Goal: Information Seeking & Learning: Compare options

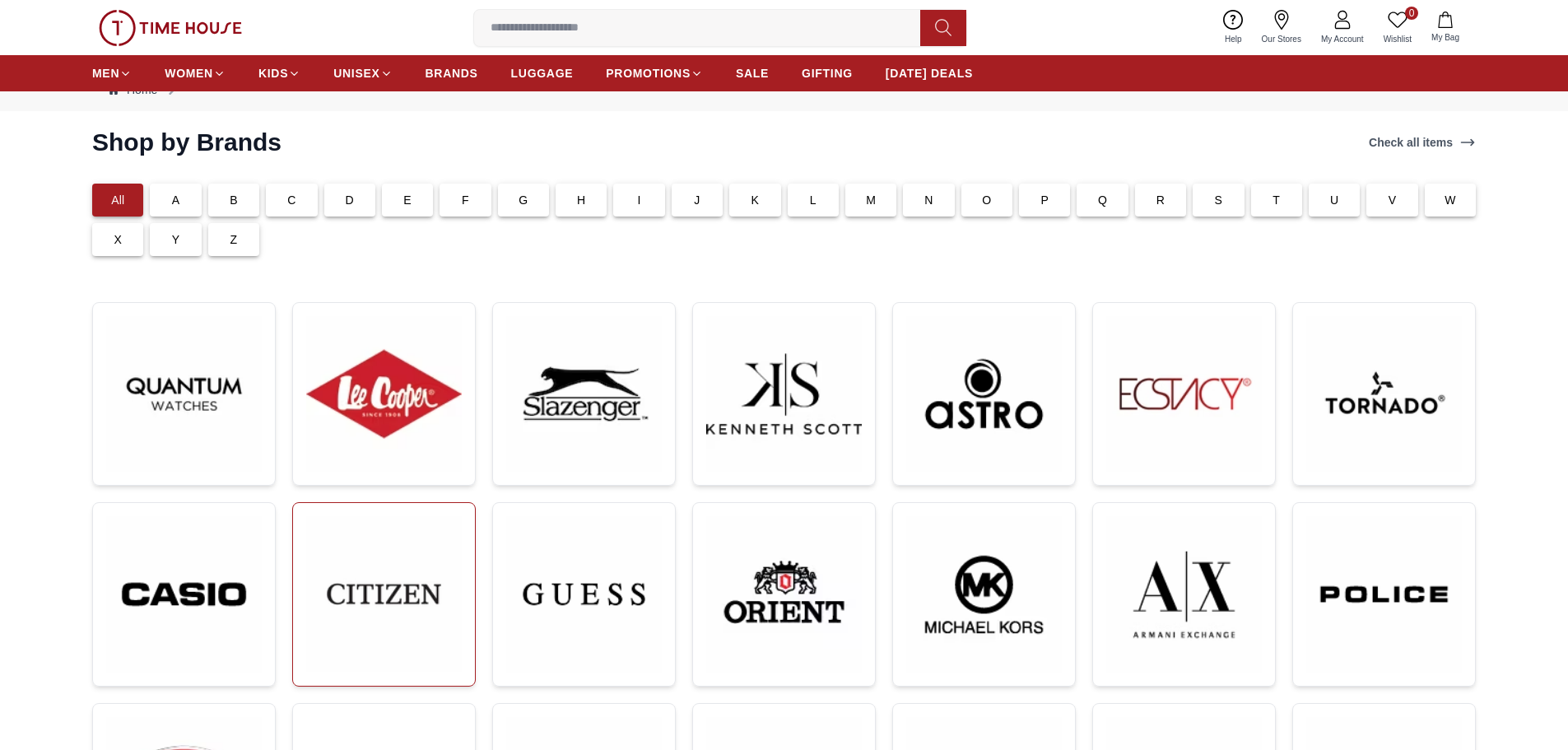
scroll to position [82, 0]
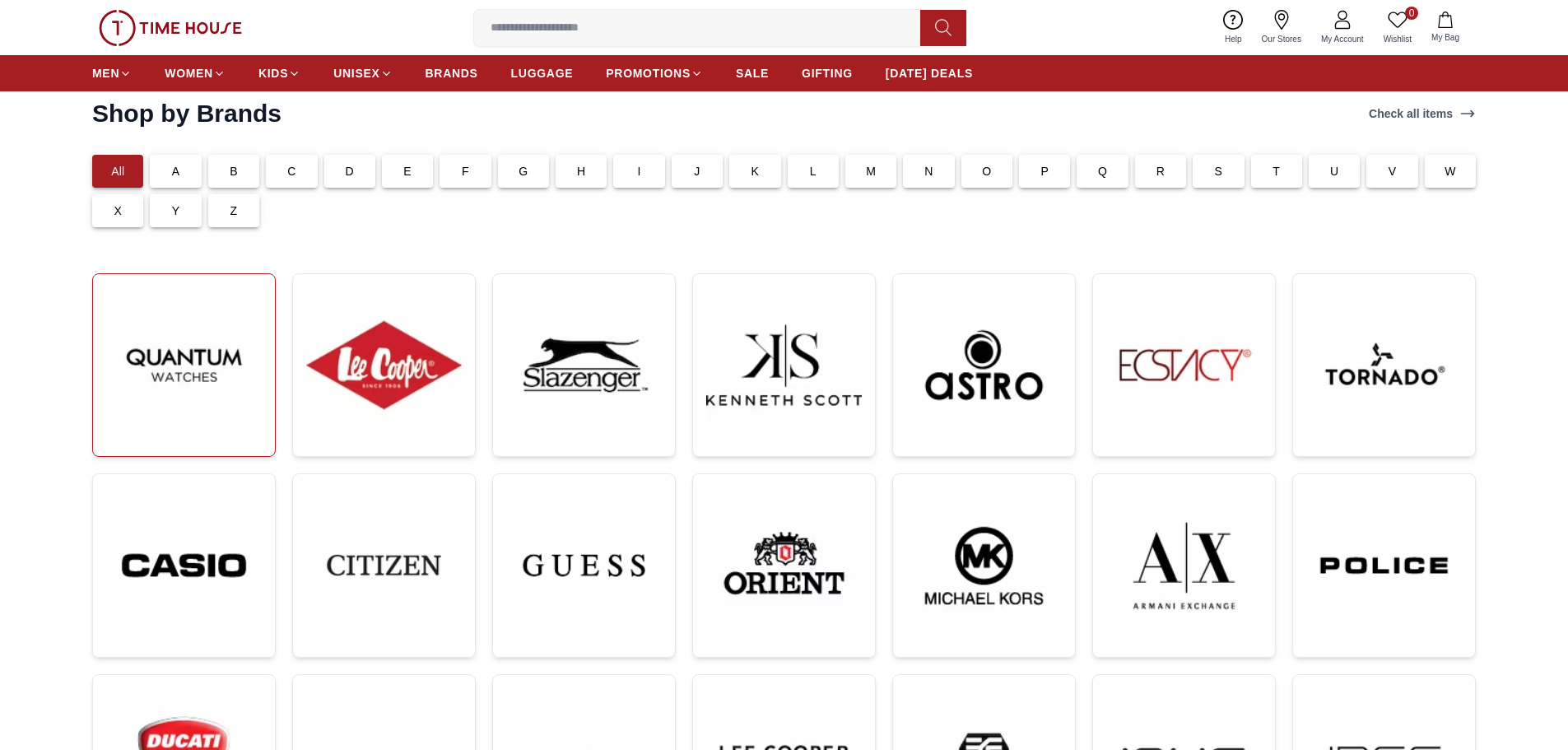
click at [208, 361] on img at bounding box center [184, 365] width 155 height 155
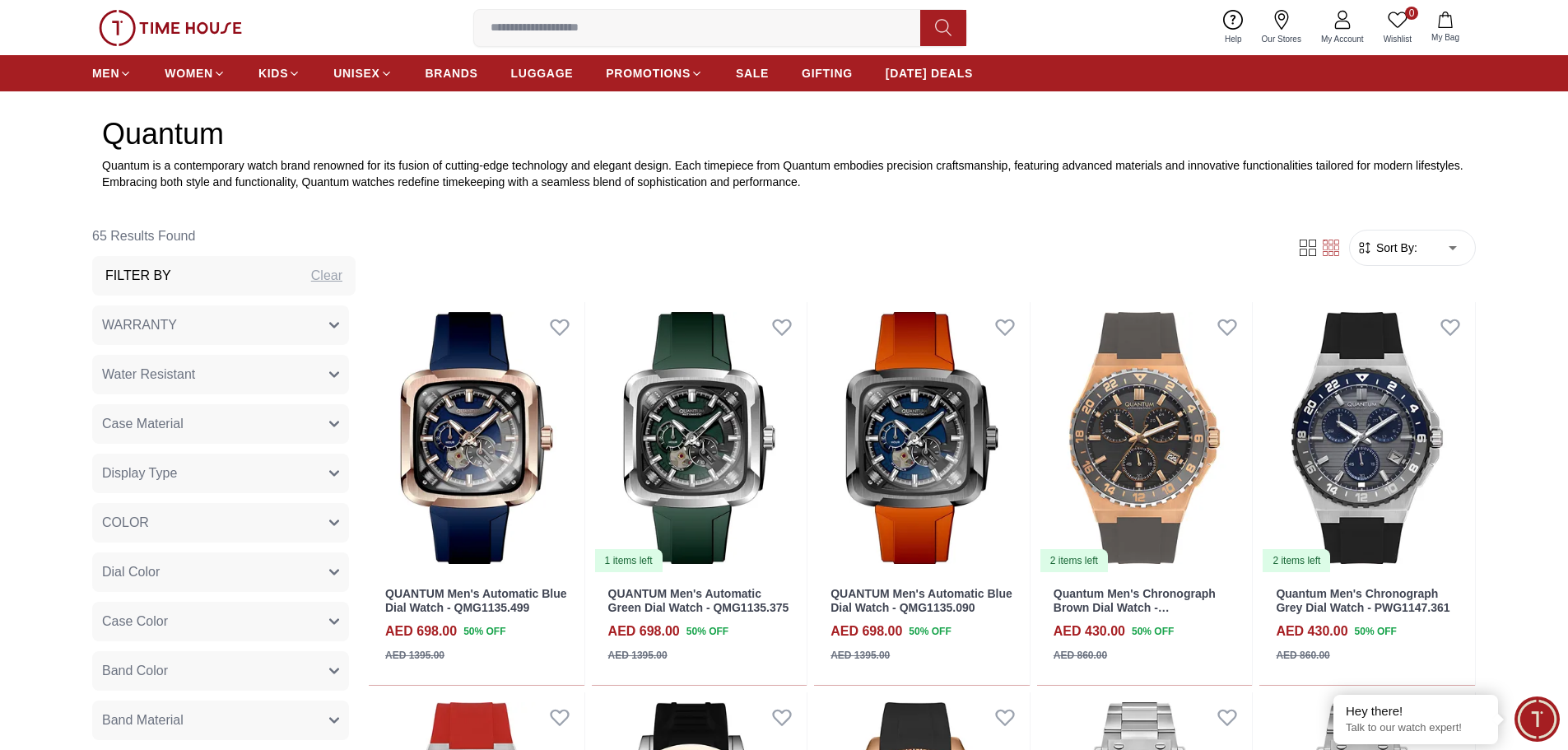
scroll to position [905, 0]
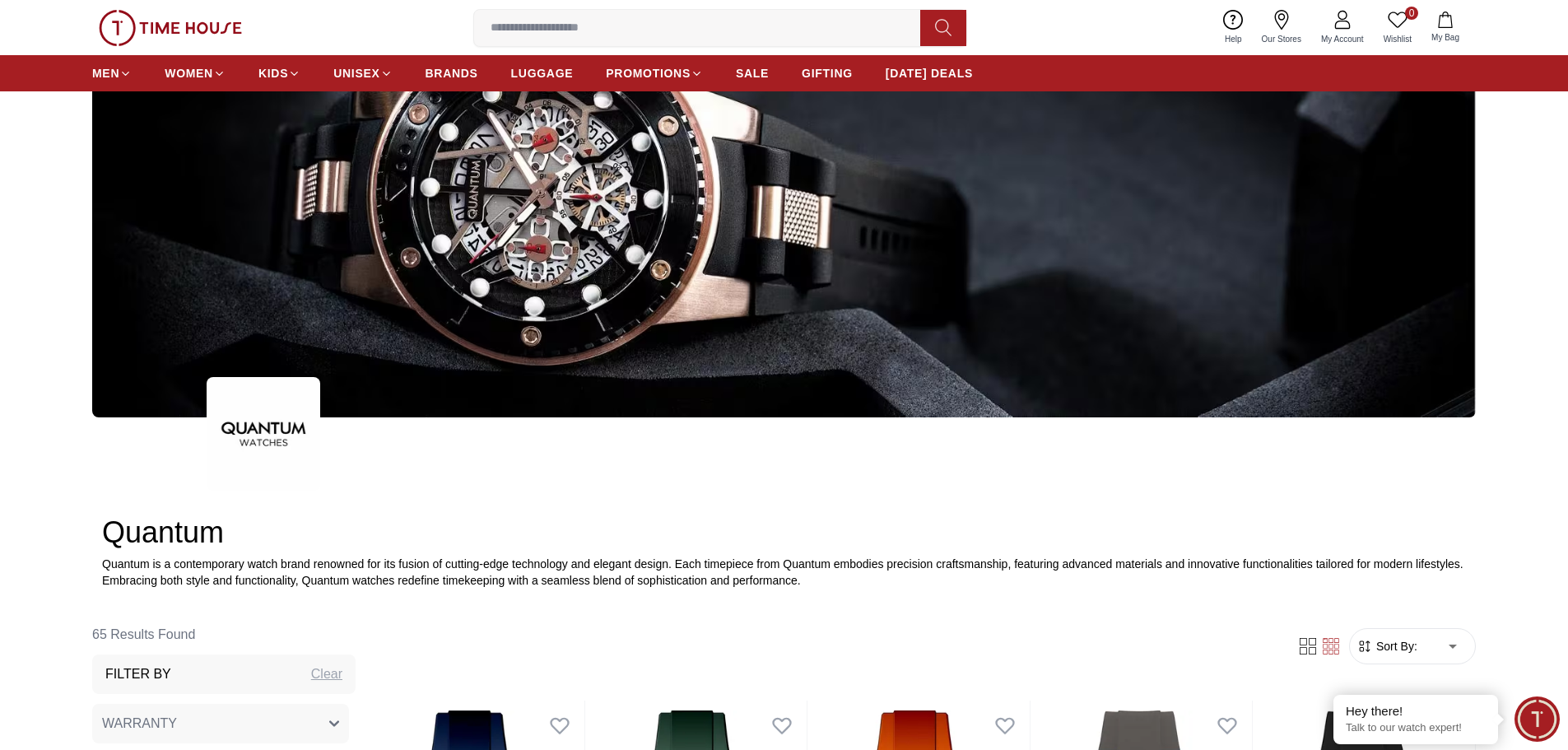
scroll to position [330, 0]
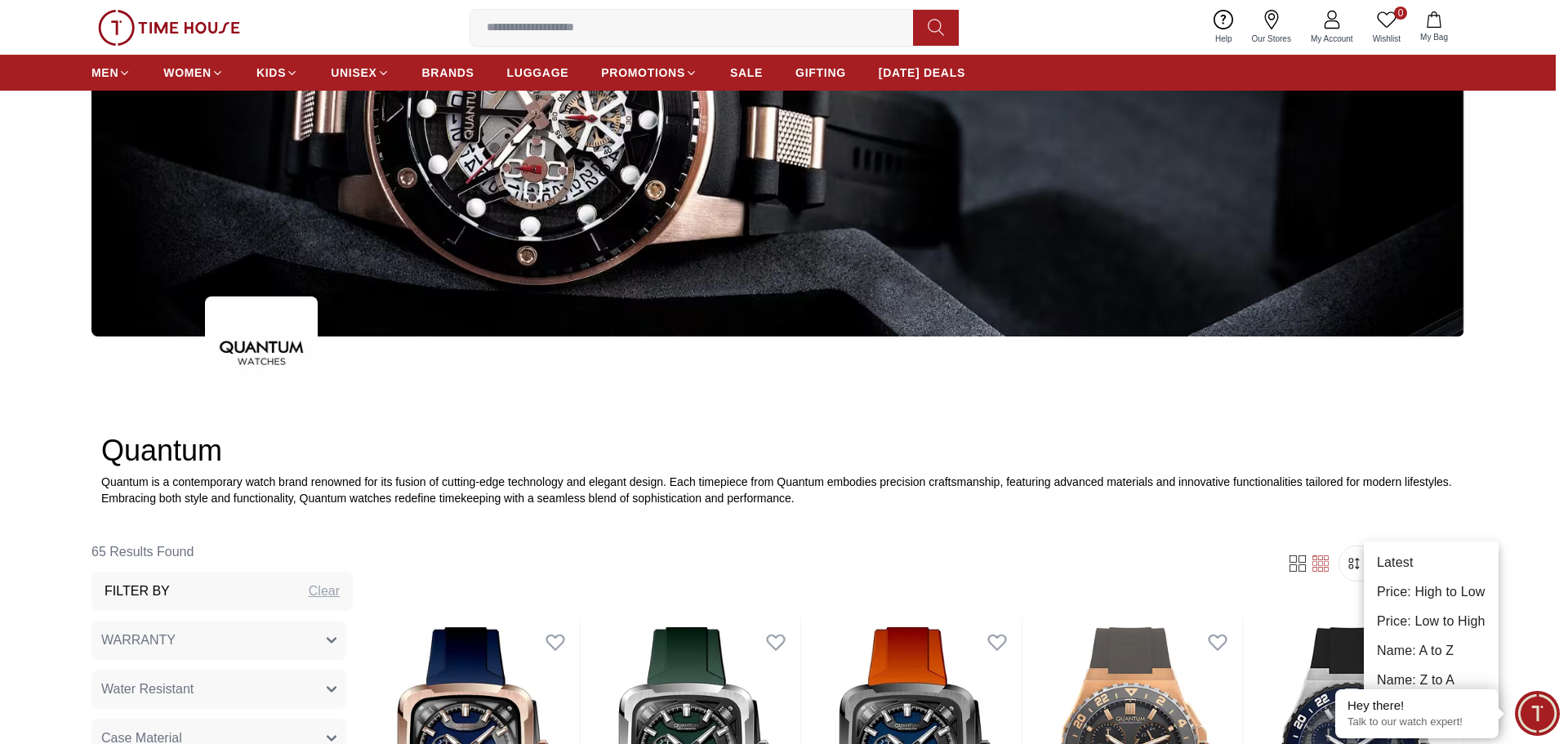
click at [1438, 619] on li "Price: Low to High" at bounding box center [1431, 621] width 135 height 29
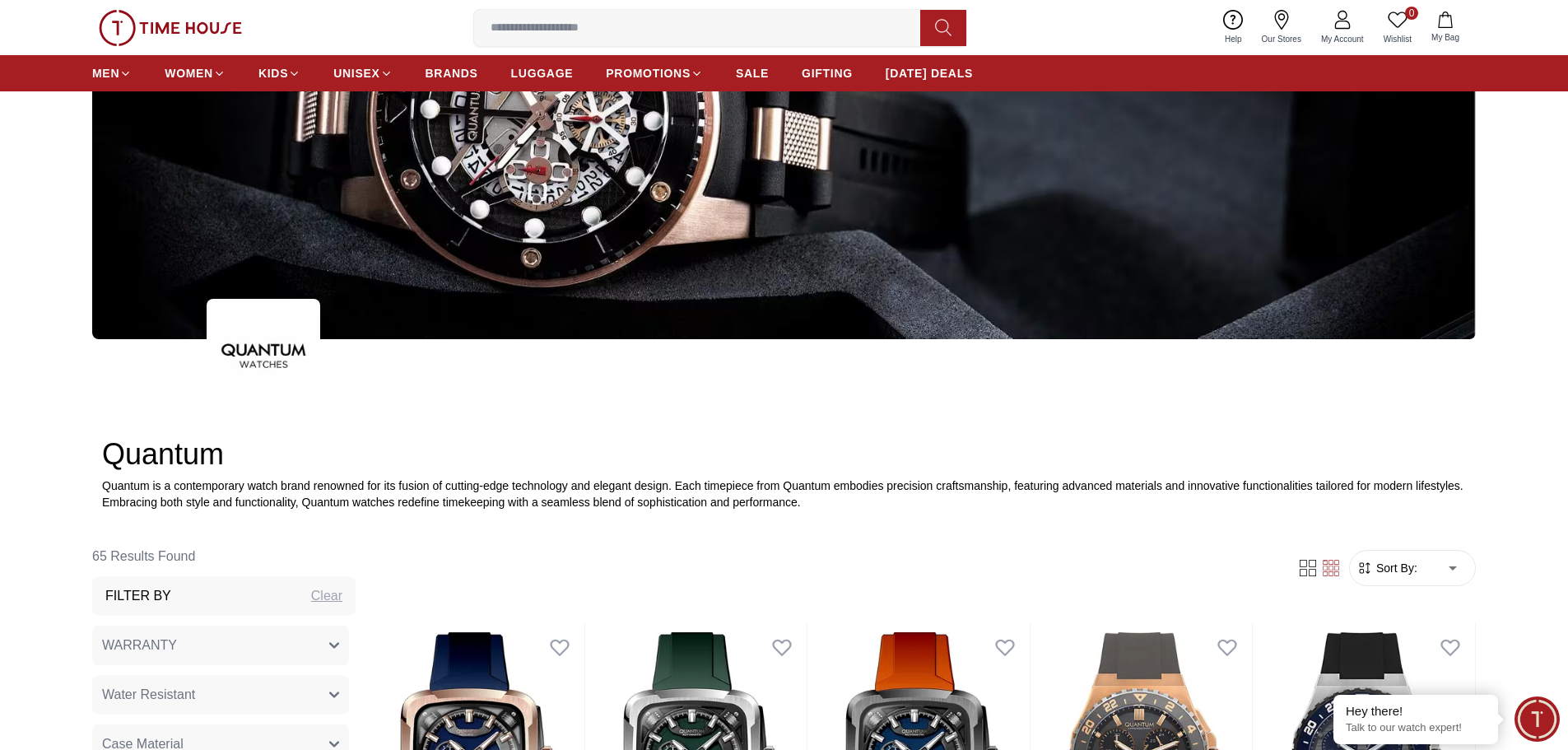
type input "*"
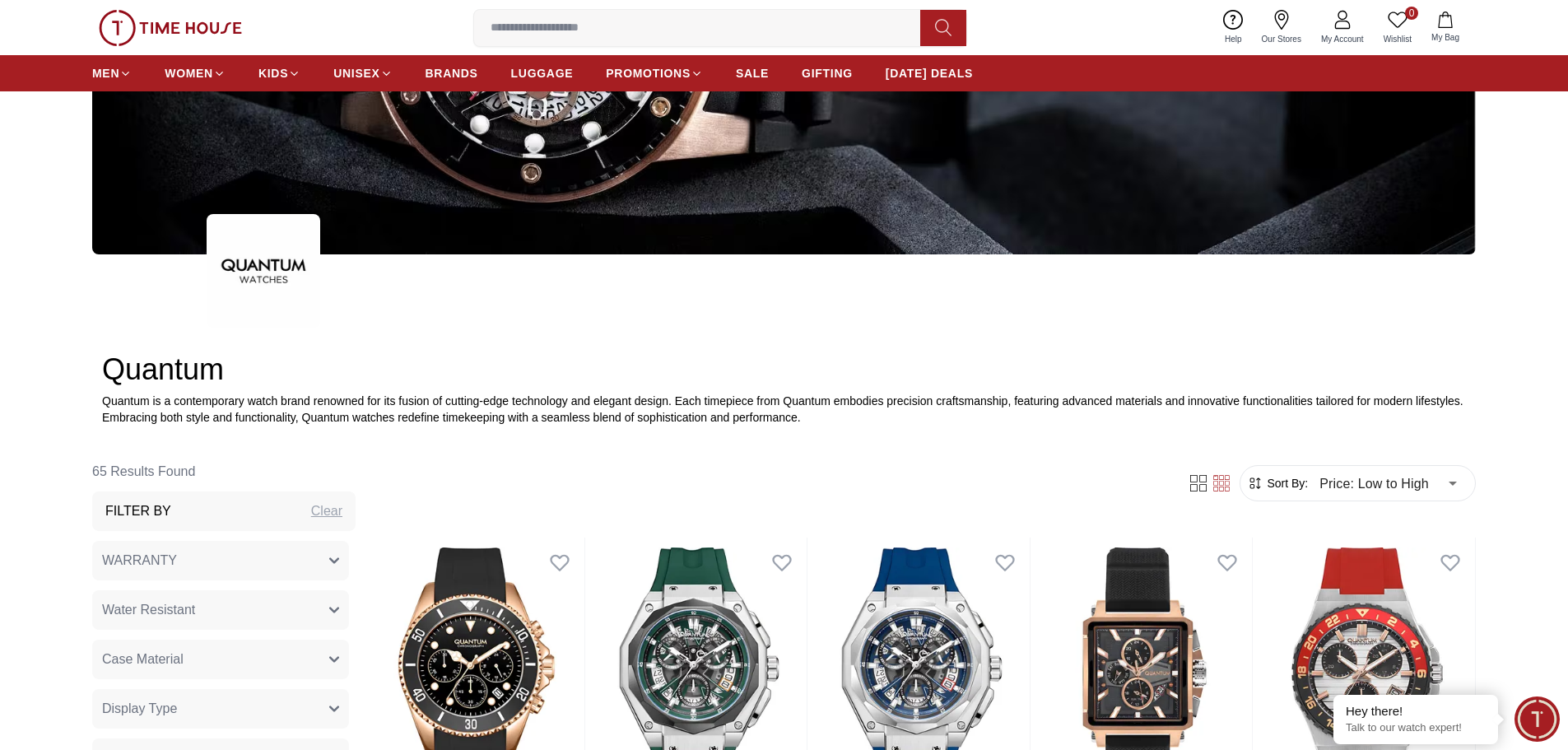
scroll to position [494, 0]
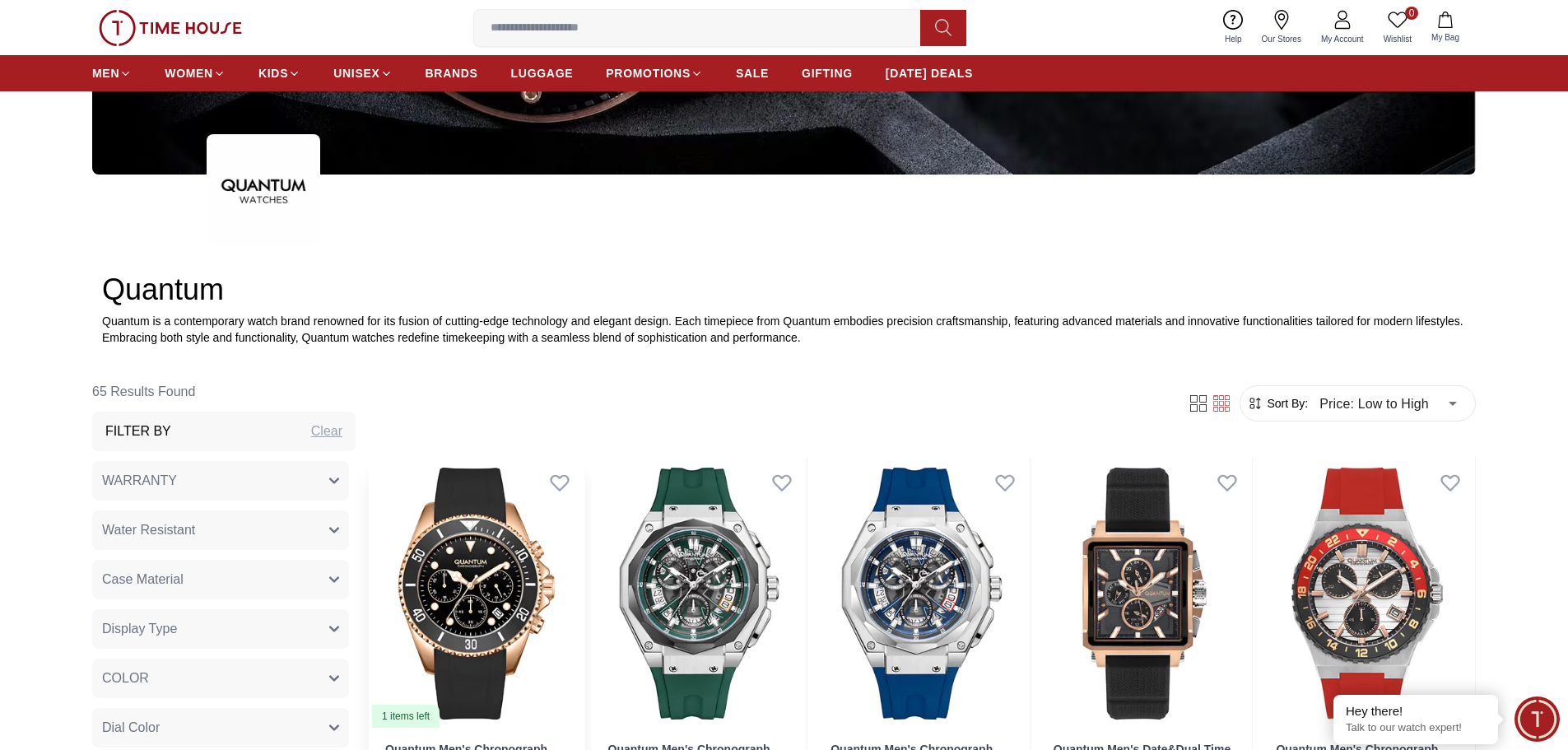
click at [444, 560] on img at bounding box center [476, 594] width 216 height 272
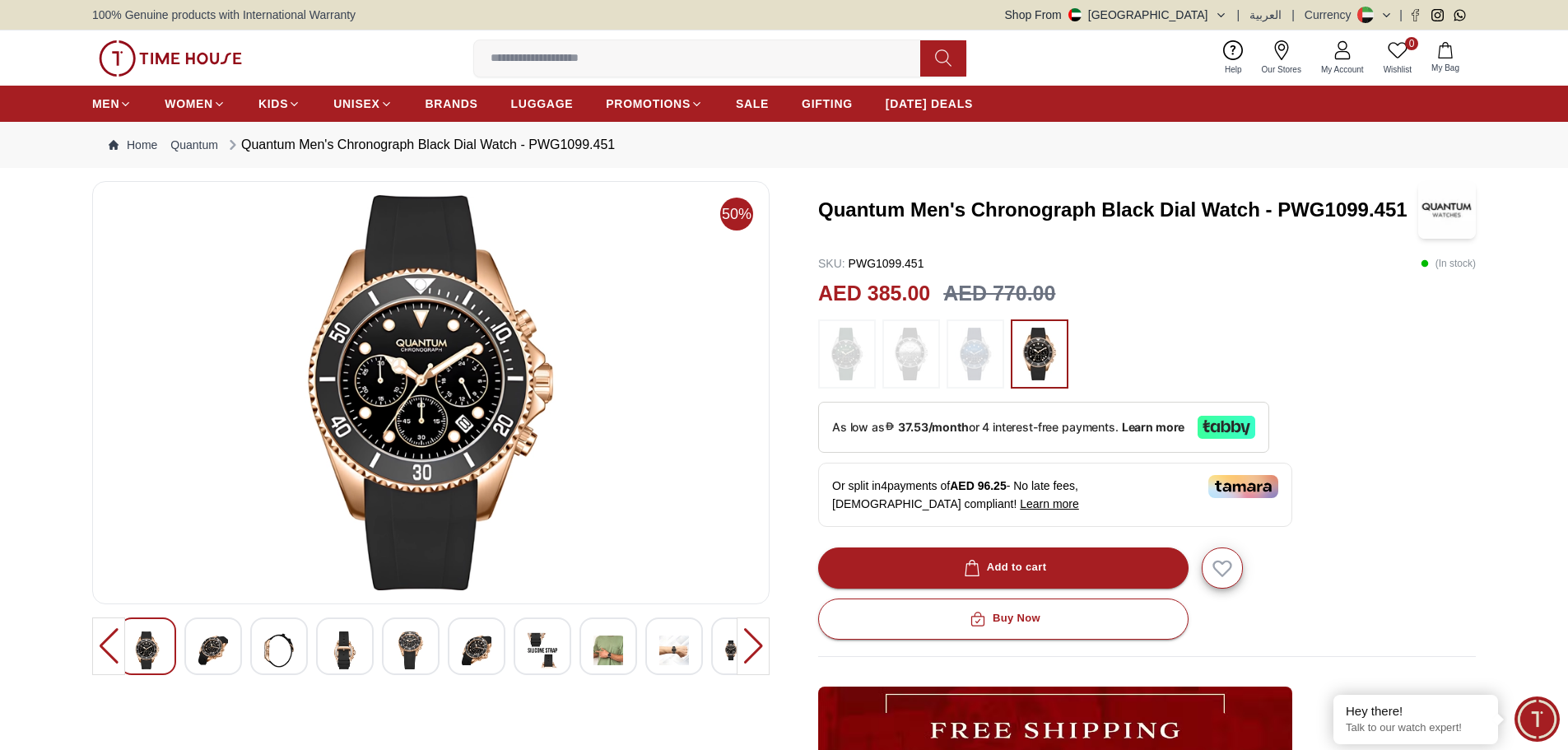
click at [219, 647] on img at bounding box center [213, 650] width 30 height 38
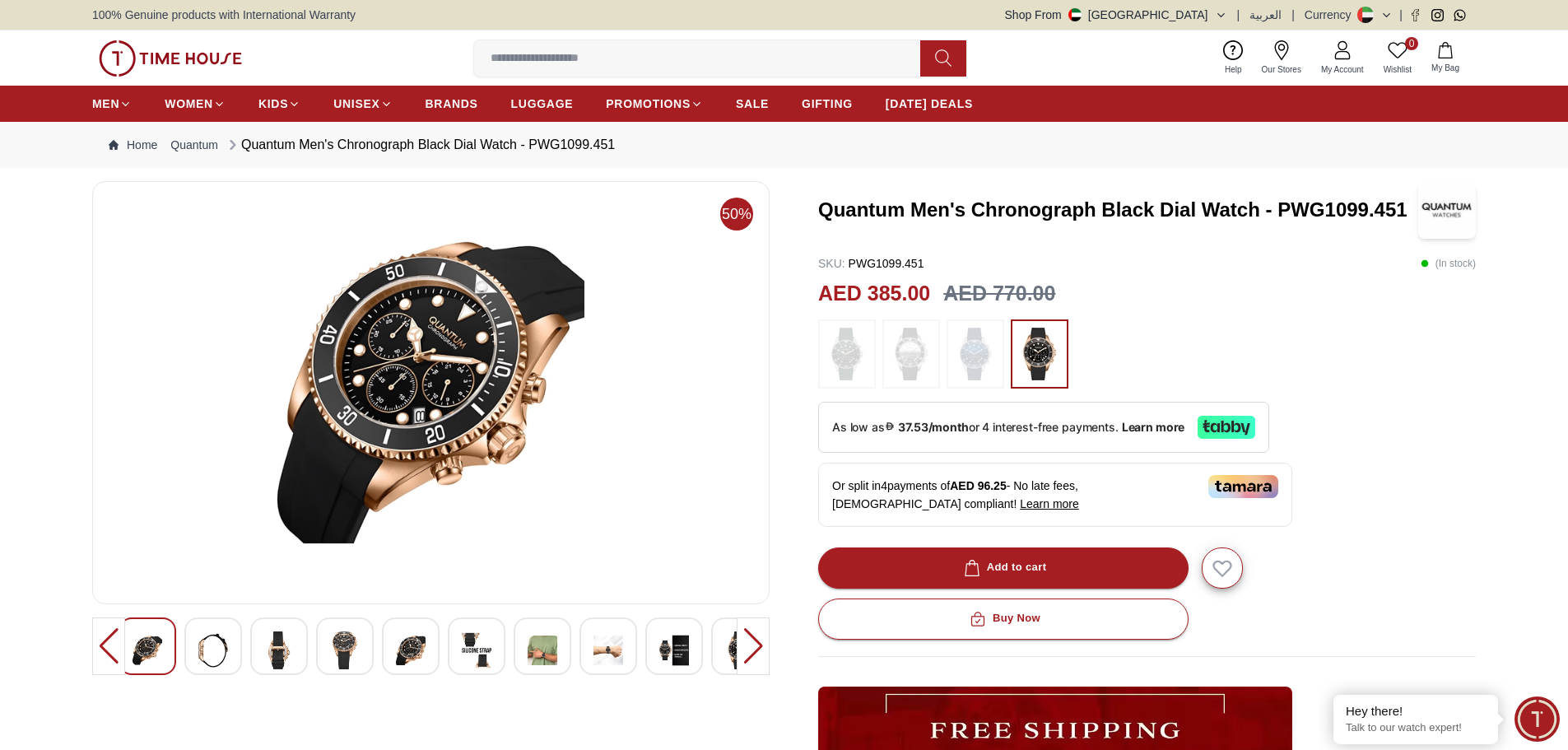
click at [218, 648] on img at bounding box center [213, 650] width 30 height 38
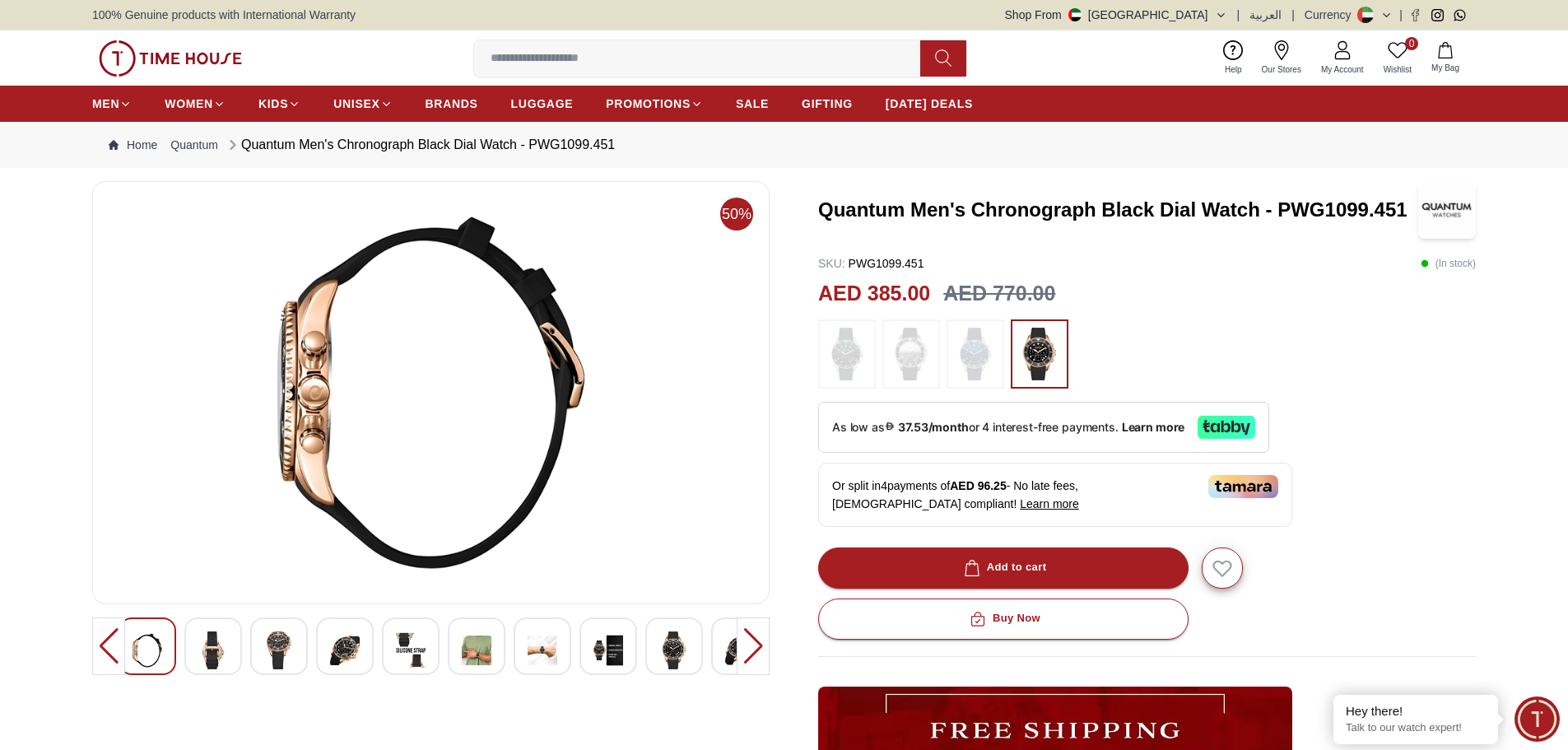
click at [218, 648] on img at bounding box center [213, 650] width 30 height 38
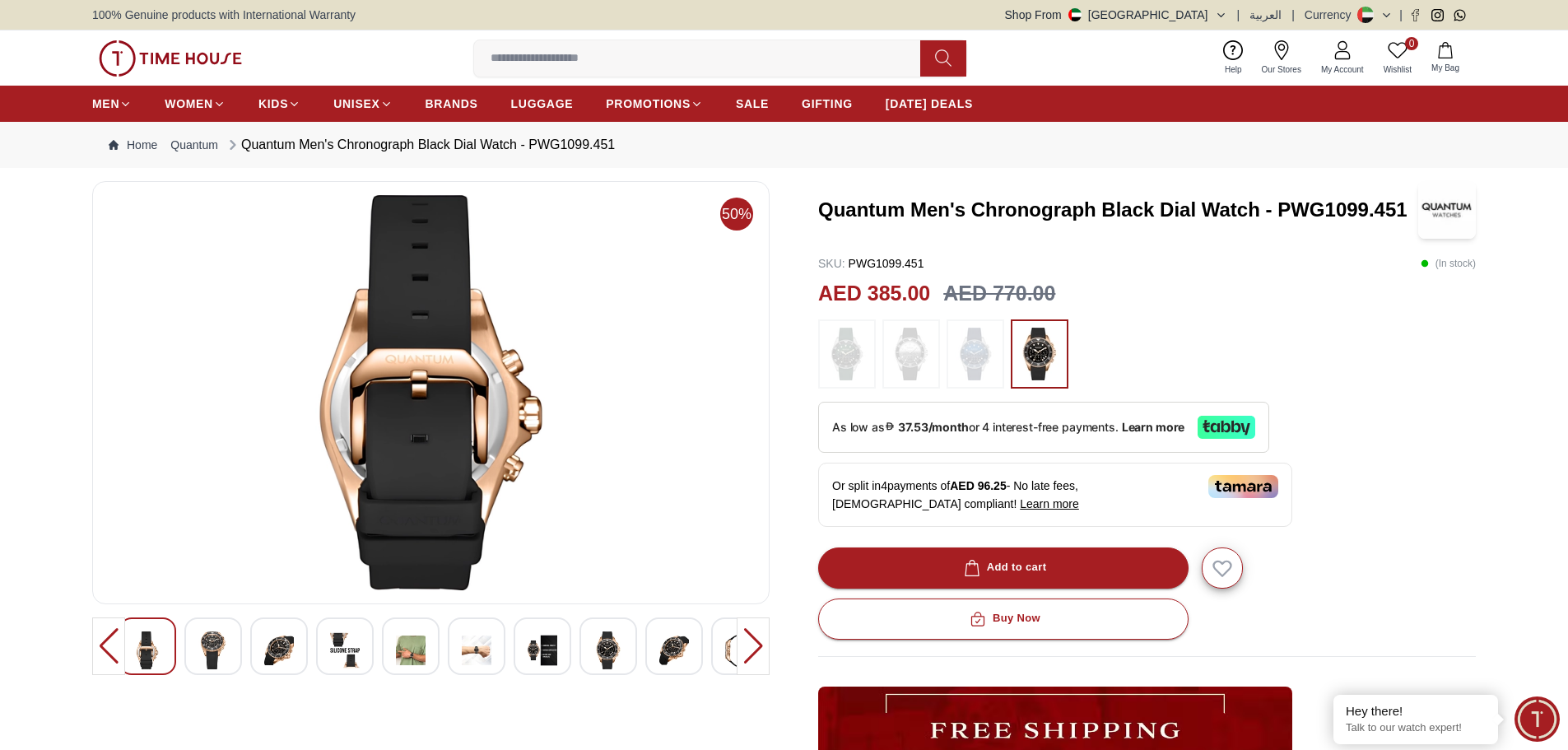
click at [218, 648] on img at bounding box center [213, 650] width 30 height 38
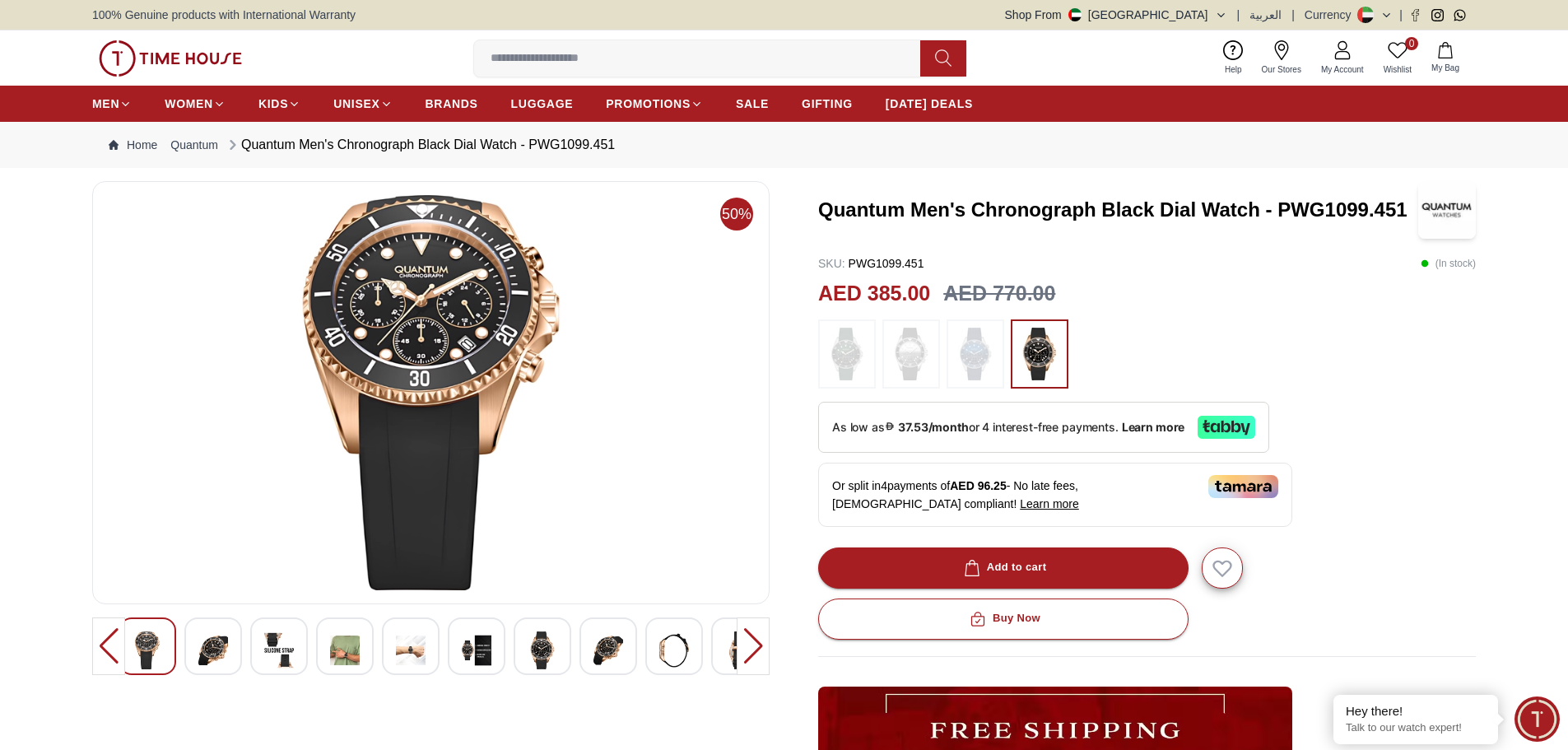
click at [218, 648] on img at bounding box center [213, 650] width 30 height 38
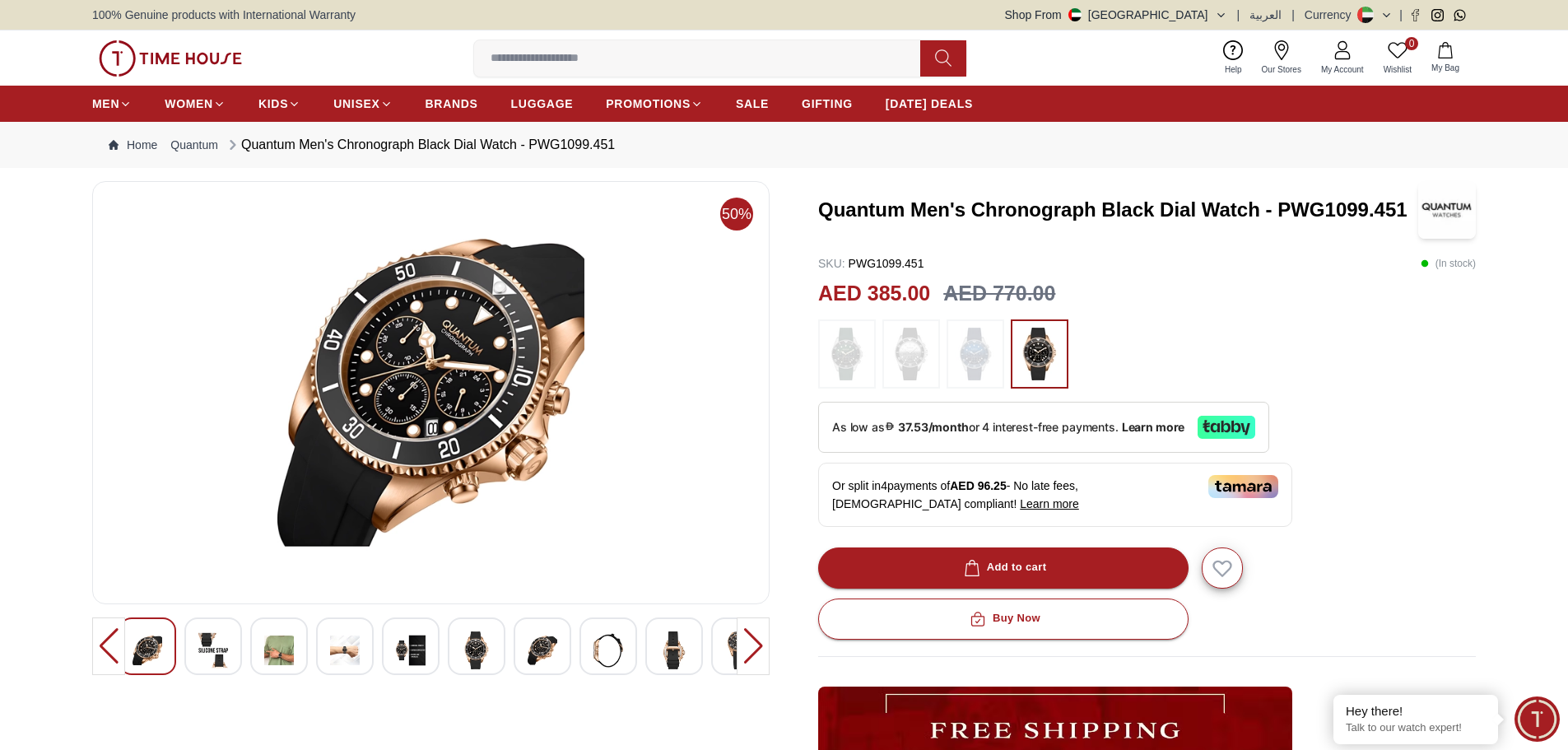
click at [218, 648] on img at bounding box center [213, 650] width 30 height 38
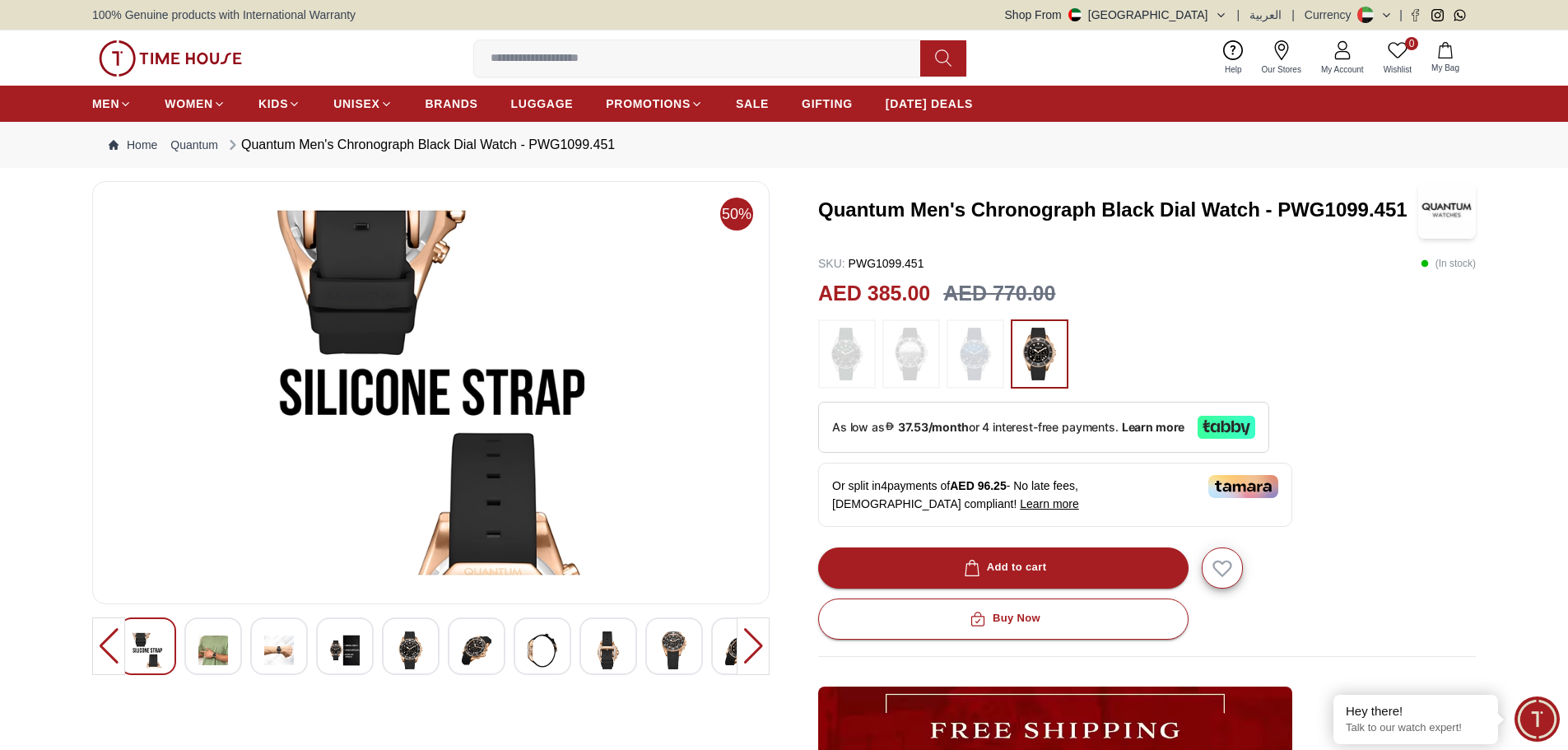
click at [218, 648] on img at bounding box center [213, 650] width 30 height 38
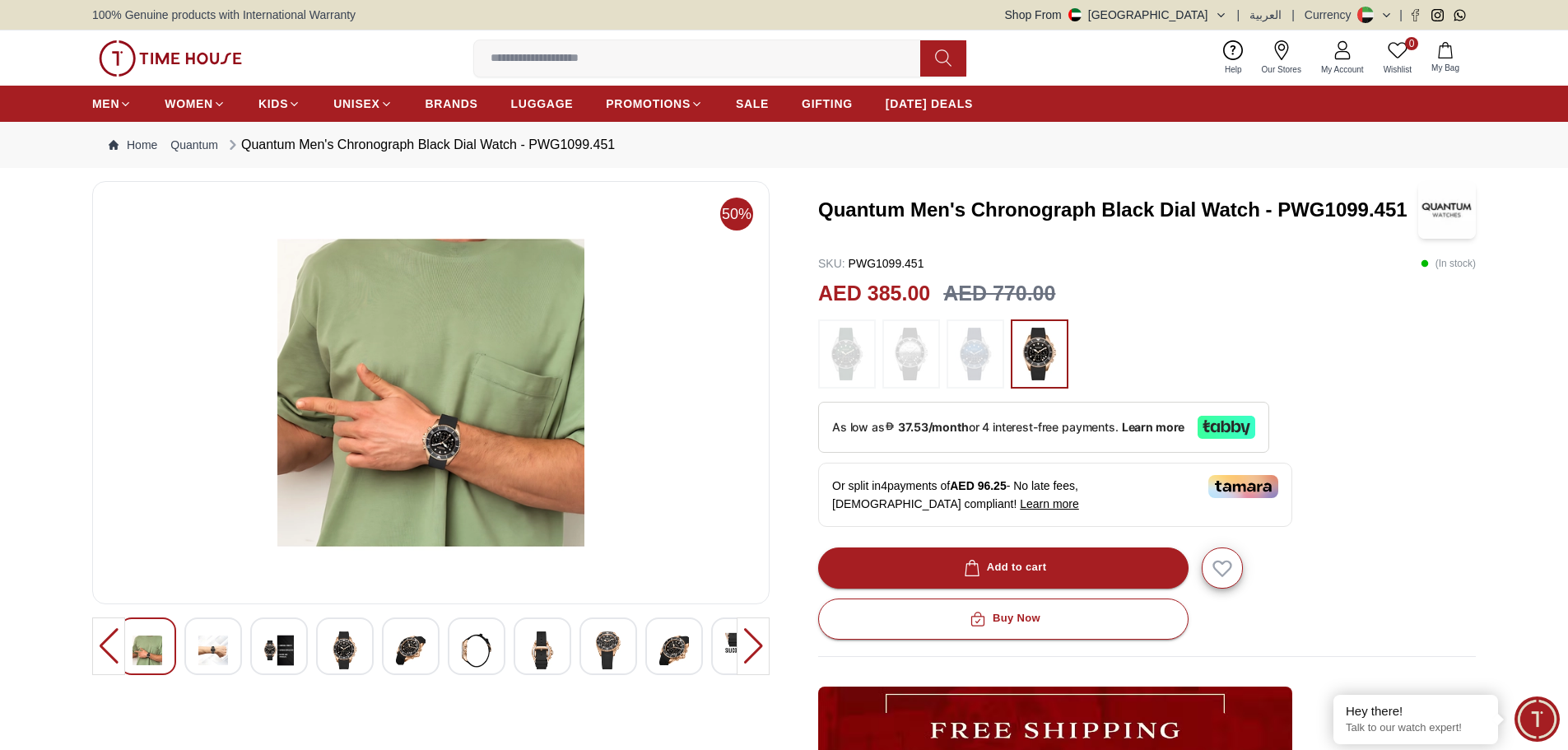
click at [218, 648] on img at bounding box center [213, 650] width 30 height 38
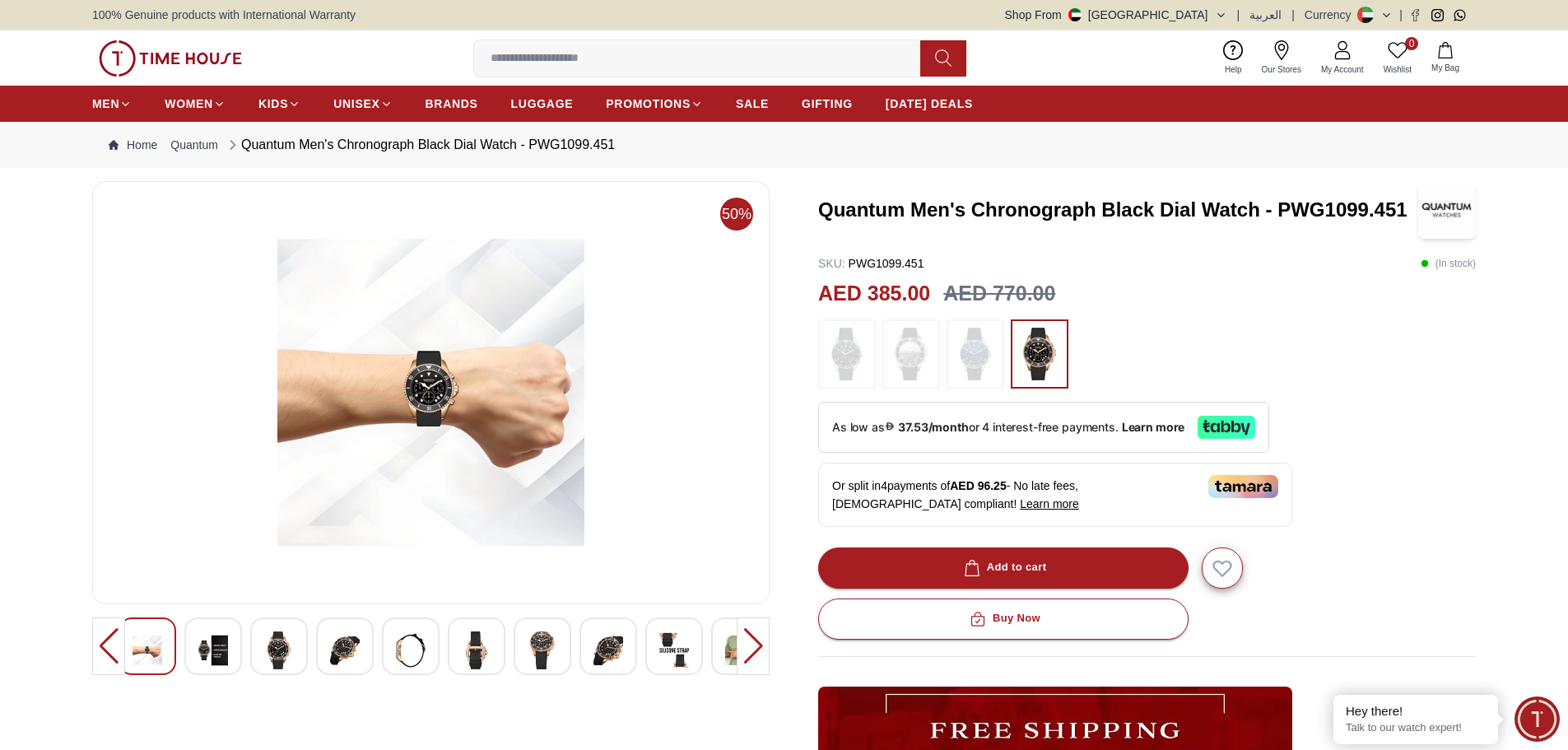
click at [218, 648] on img at bounding box center [213, 650] width 30 height 38
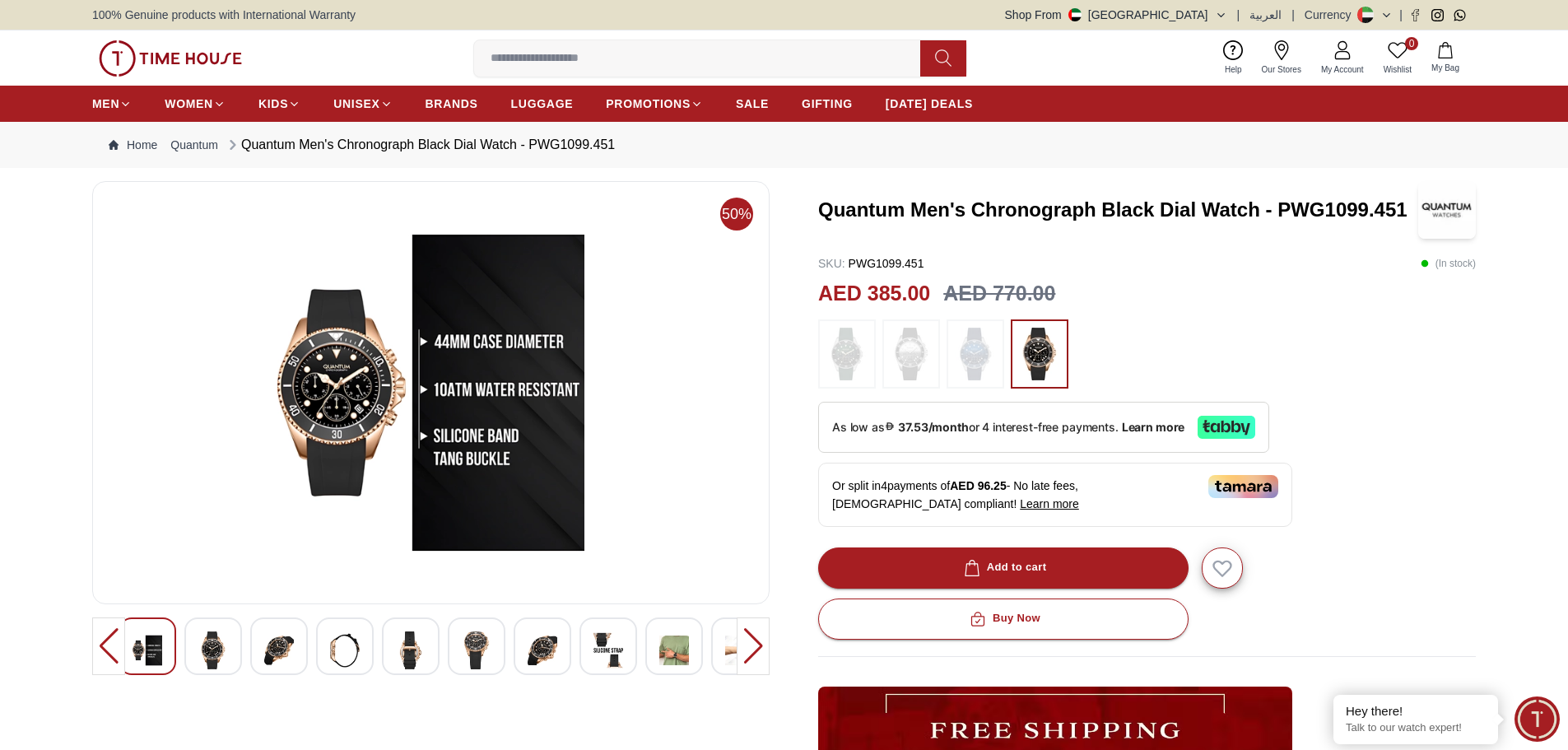
click at [218, 648] on img at bounding box center [213, 650] width 30 height 38
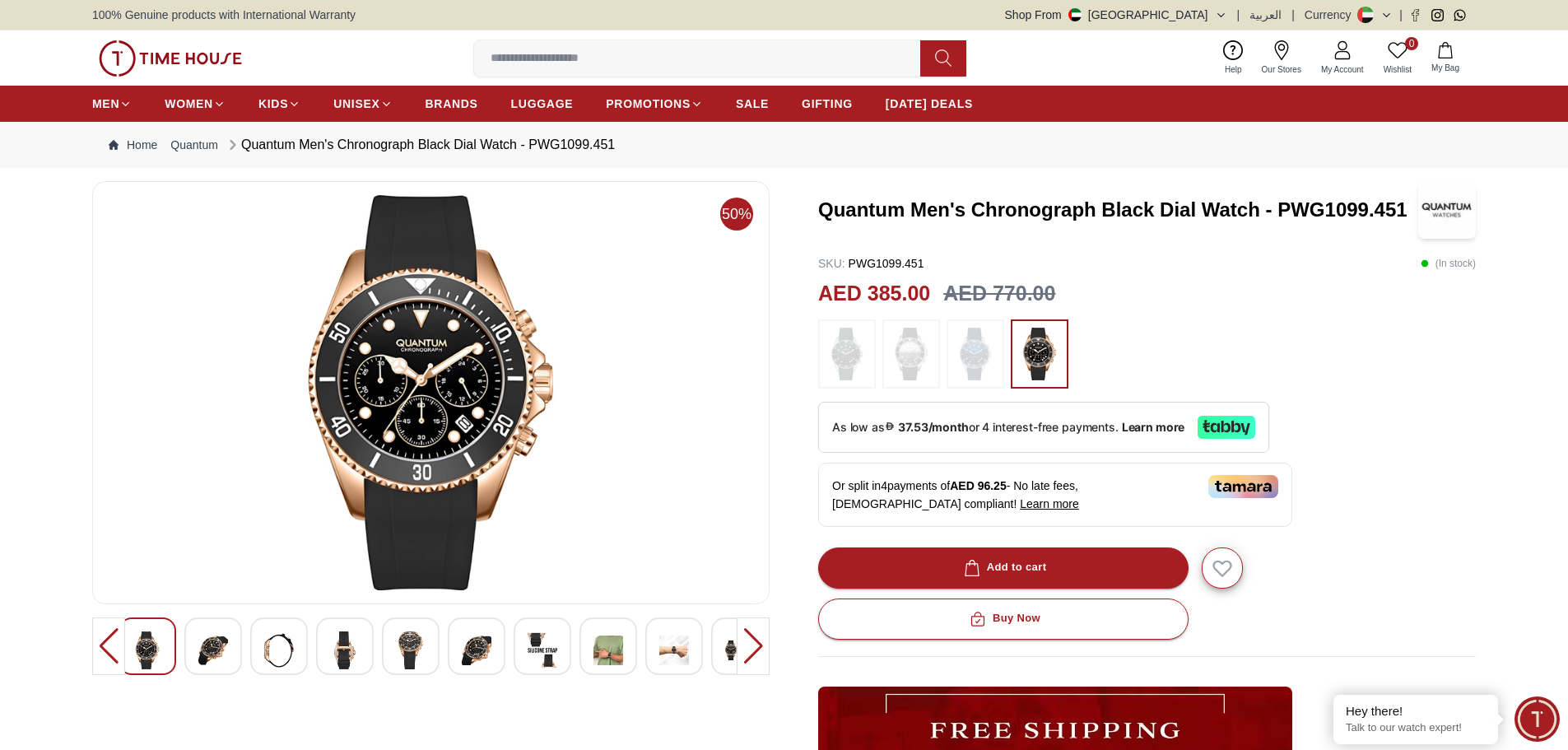
click at [218, 648] on img at bounding box center [213, 650] width 30 height 38
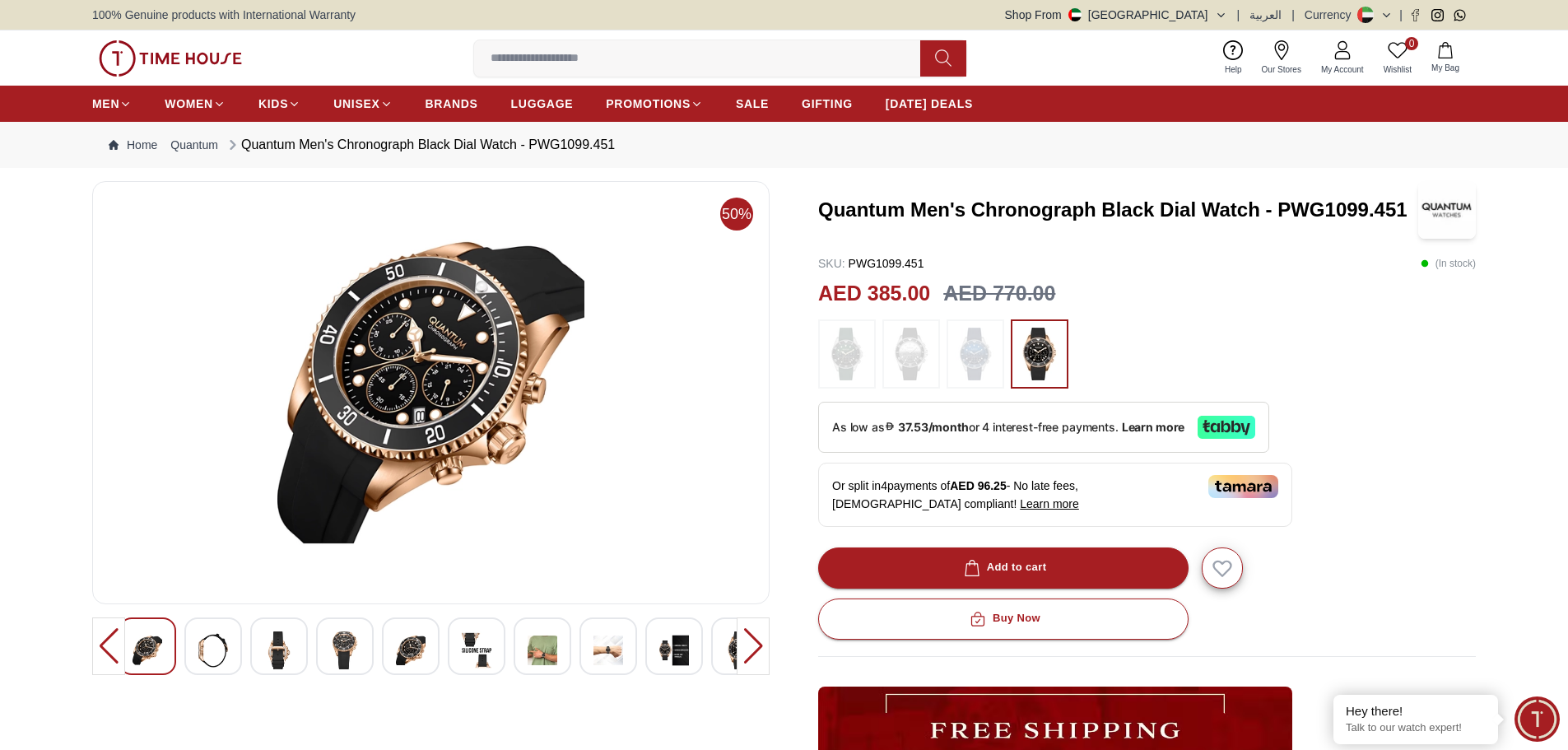
click at [218, 648] on img at bounding box center [213, 650] width 30 height 38
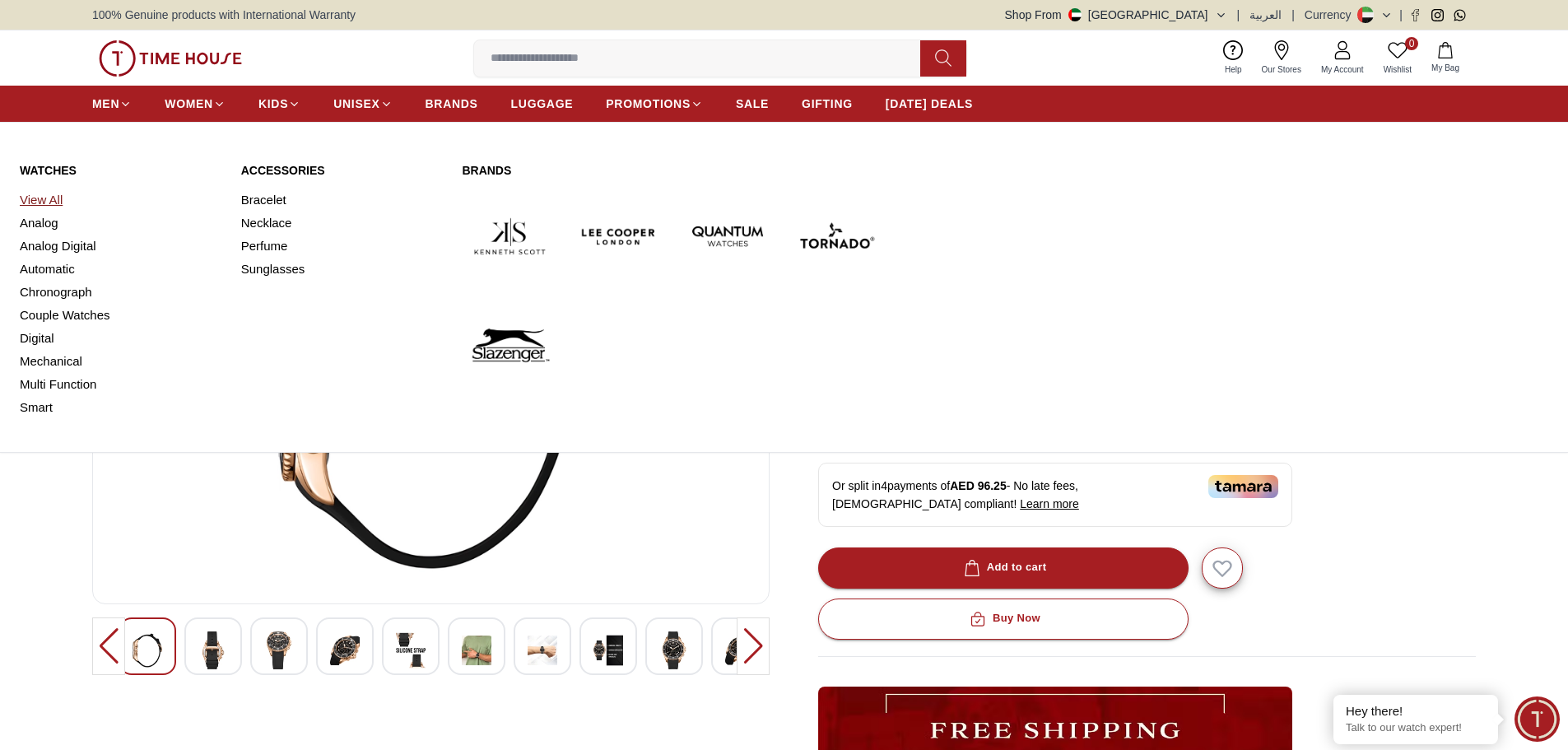
click at [50, 195] on link "View All" at bounding box center [121, 200] width 202 height 23
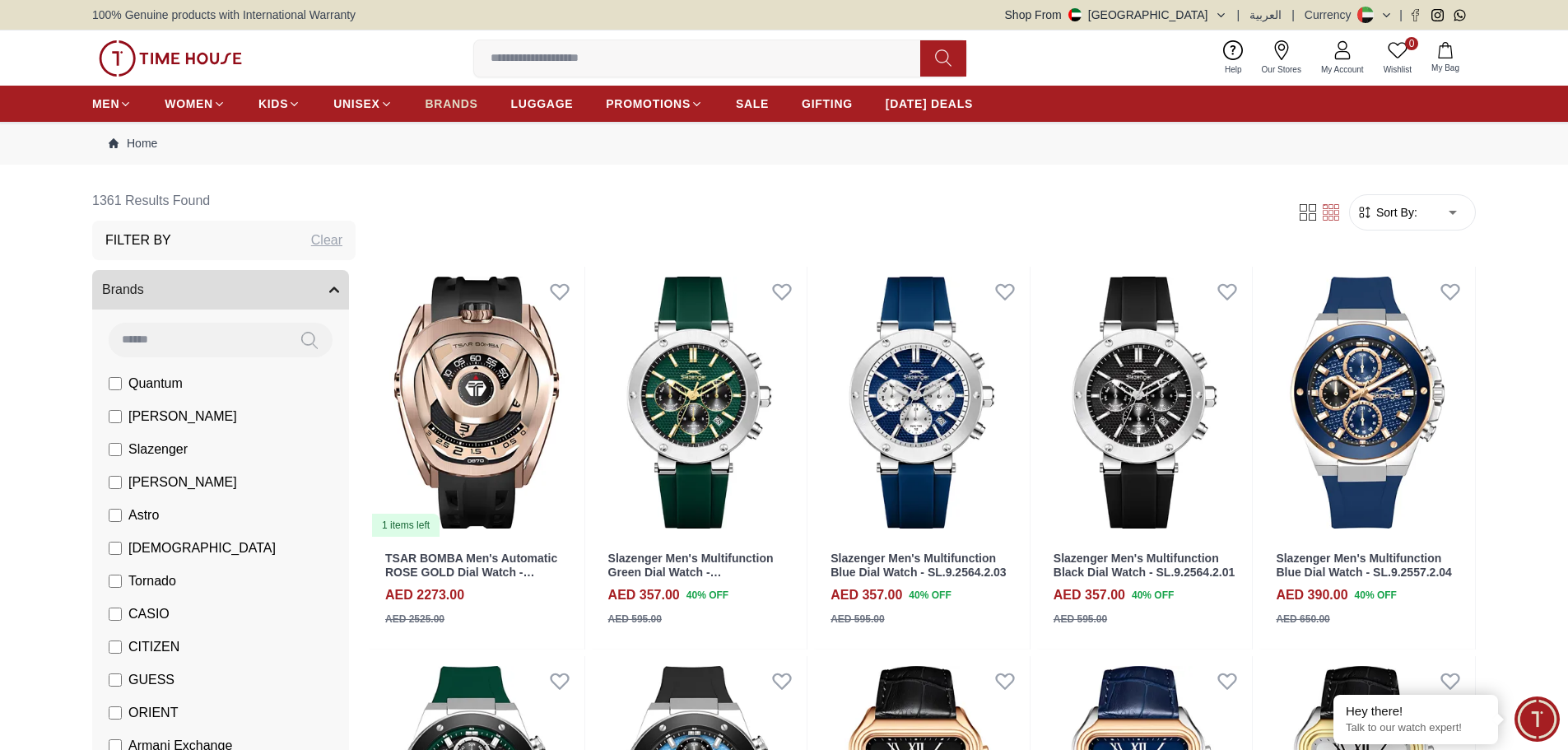
click at [471, 100] on span "BRANDS" at bounding box center [451, 103] width 53 height 16
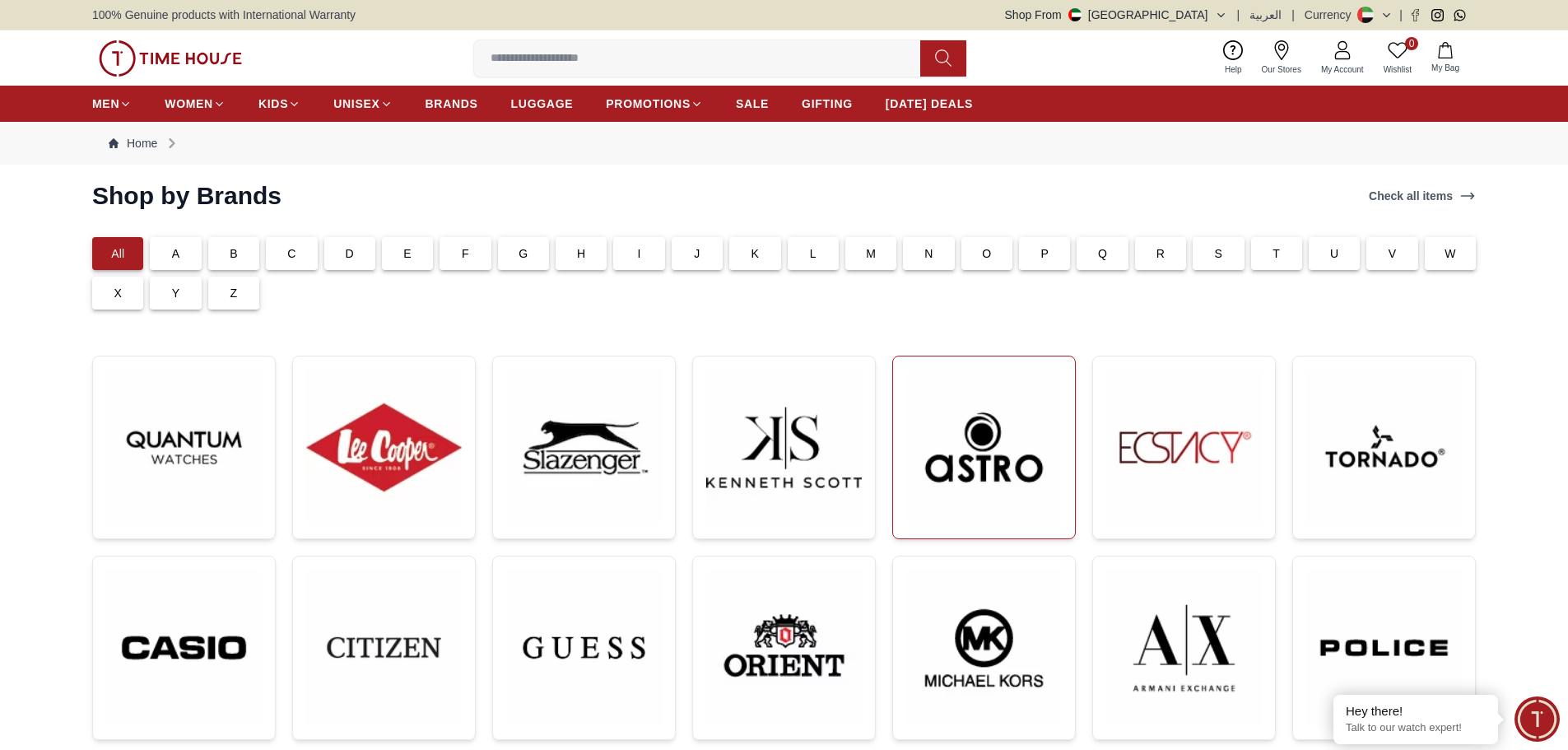
scroll to position [330, 0]
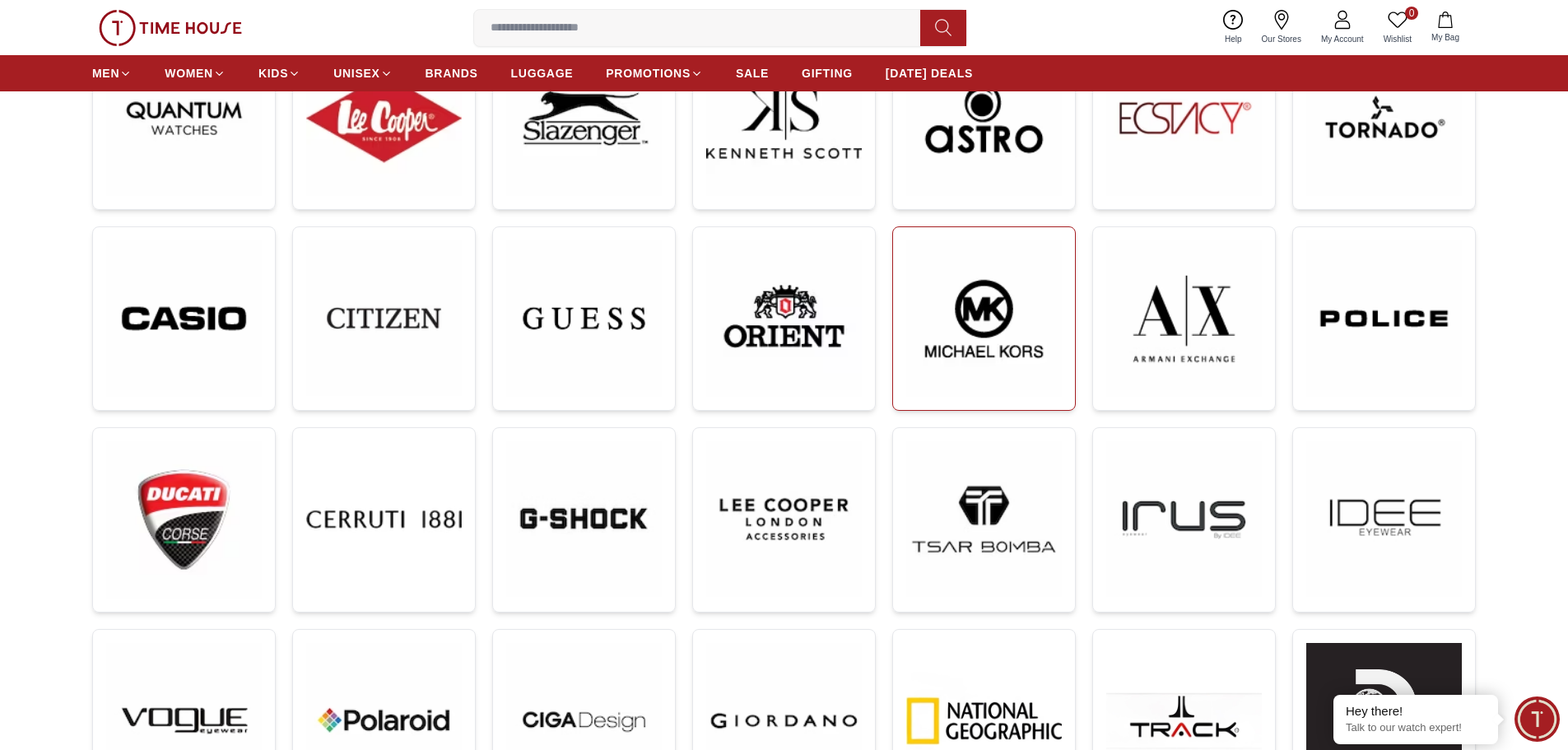
click at [990, 345] on img at bounding box center [984, 318] width 155 height 156
click at [1010, 335] on img at bounding box center [984, 318] width 155 height 156
click at [1189, 325] on img at bounding box center [1184, 318] width 155 height 156
click at [1352, 324] on img at bounding box center [1384, 318] width 155 height 156
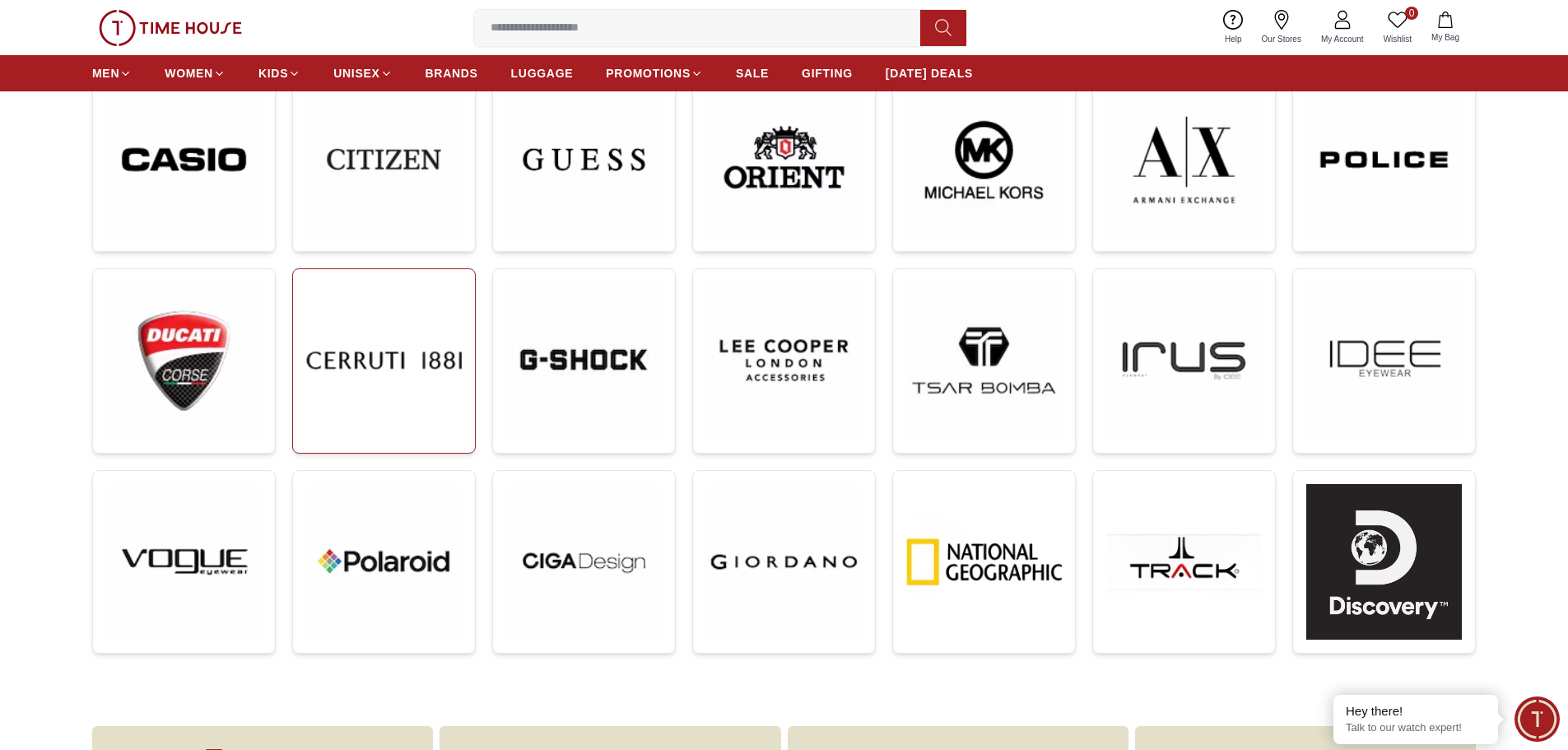
scroll to position [494, 0]
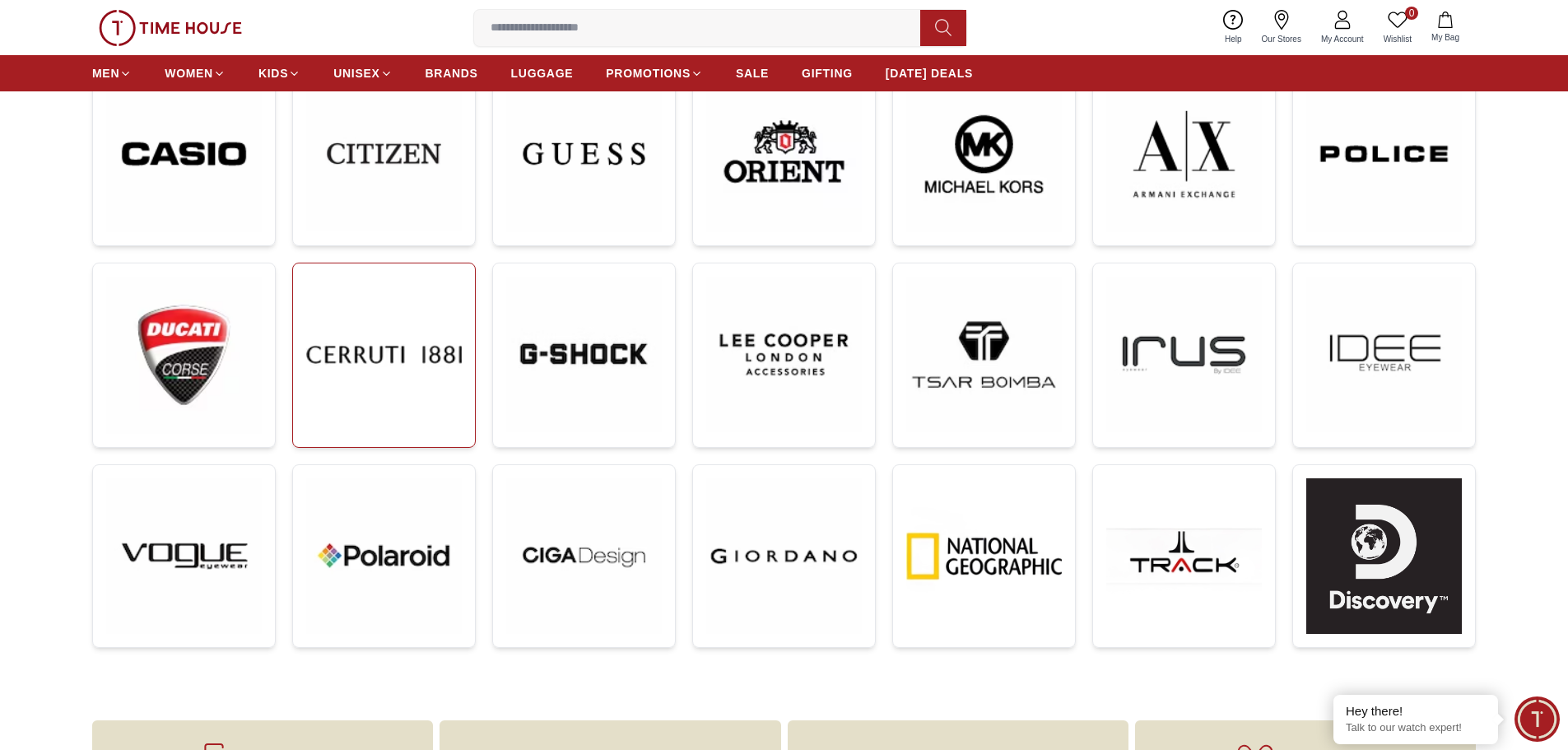
click at [374, 395] on img at bounding box center [384, 354] width 155 height 155
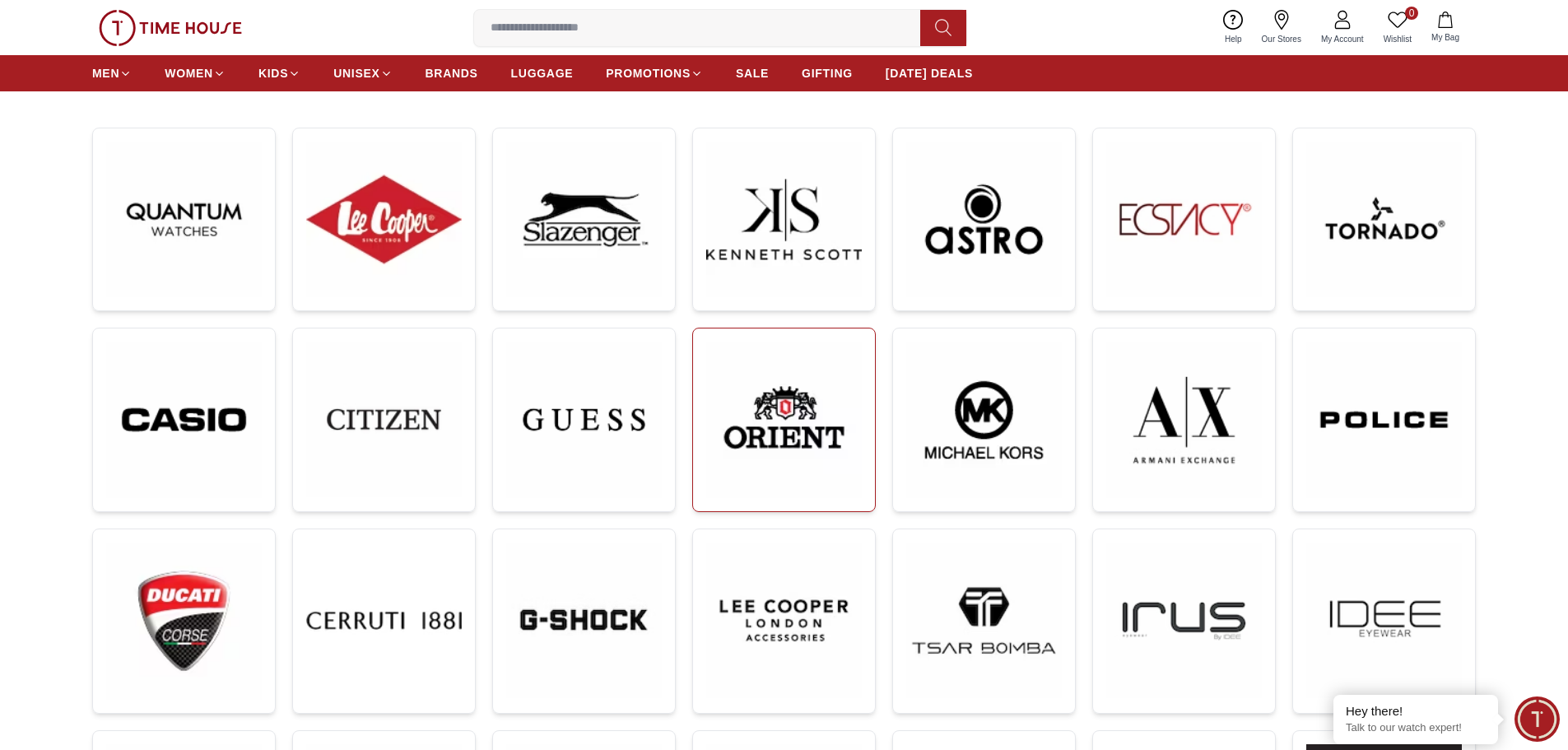
scroll to position [165, 0]
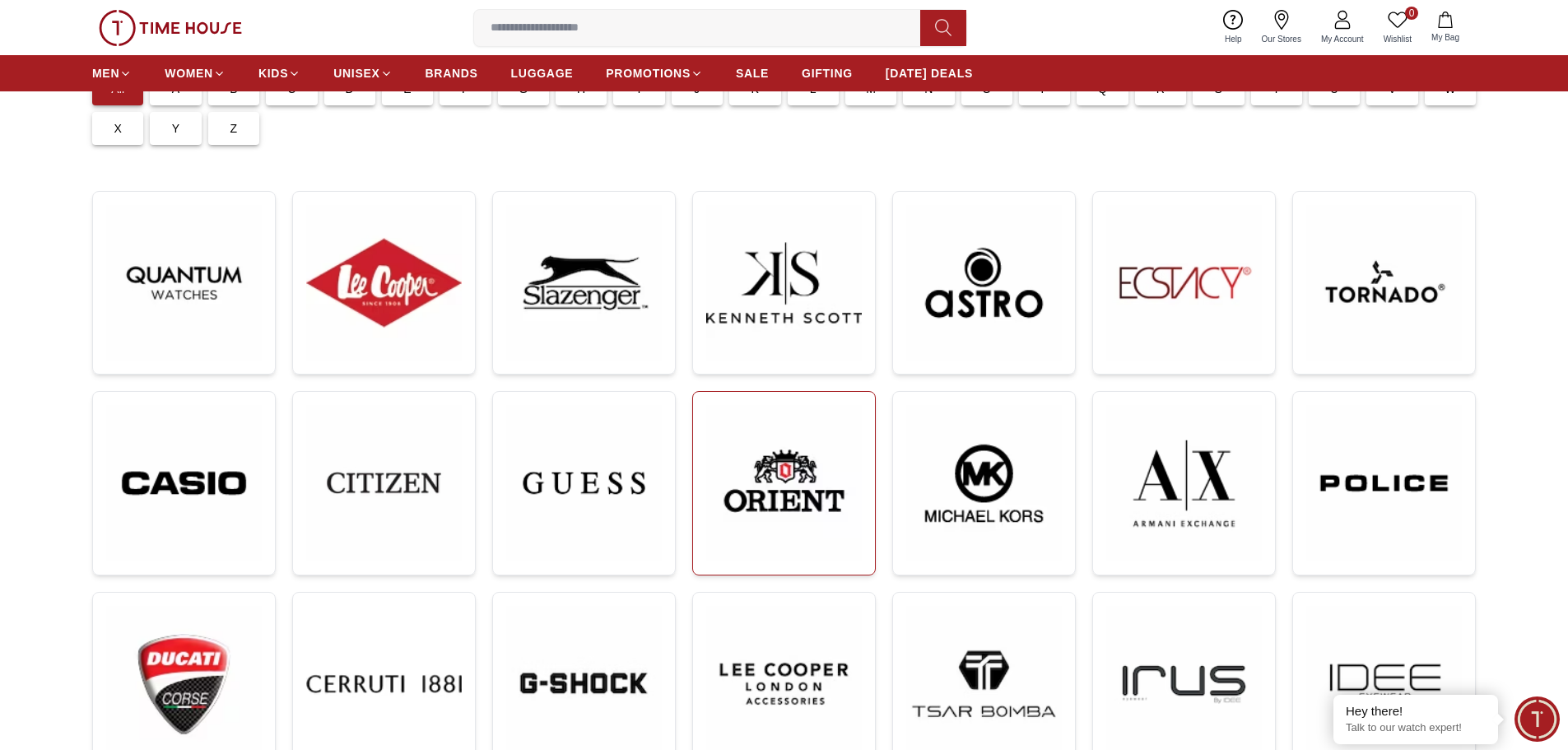
click at [813, 489] on img at bounding box center [784, 483] width 155 height 156
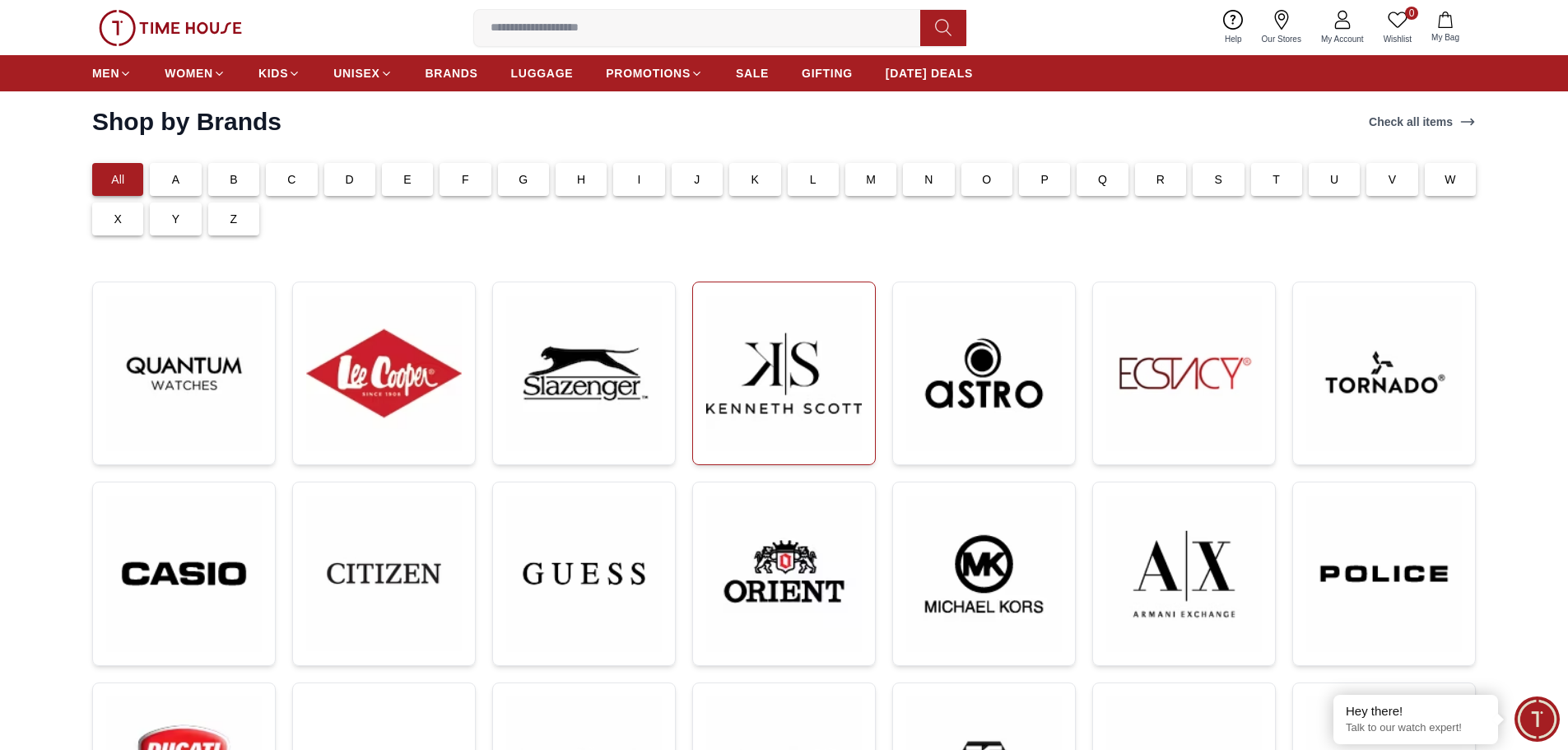
scroll to position [0, 0]
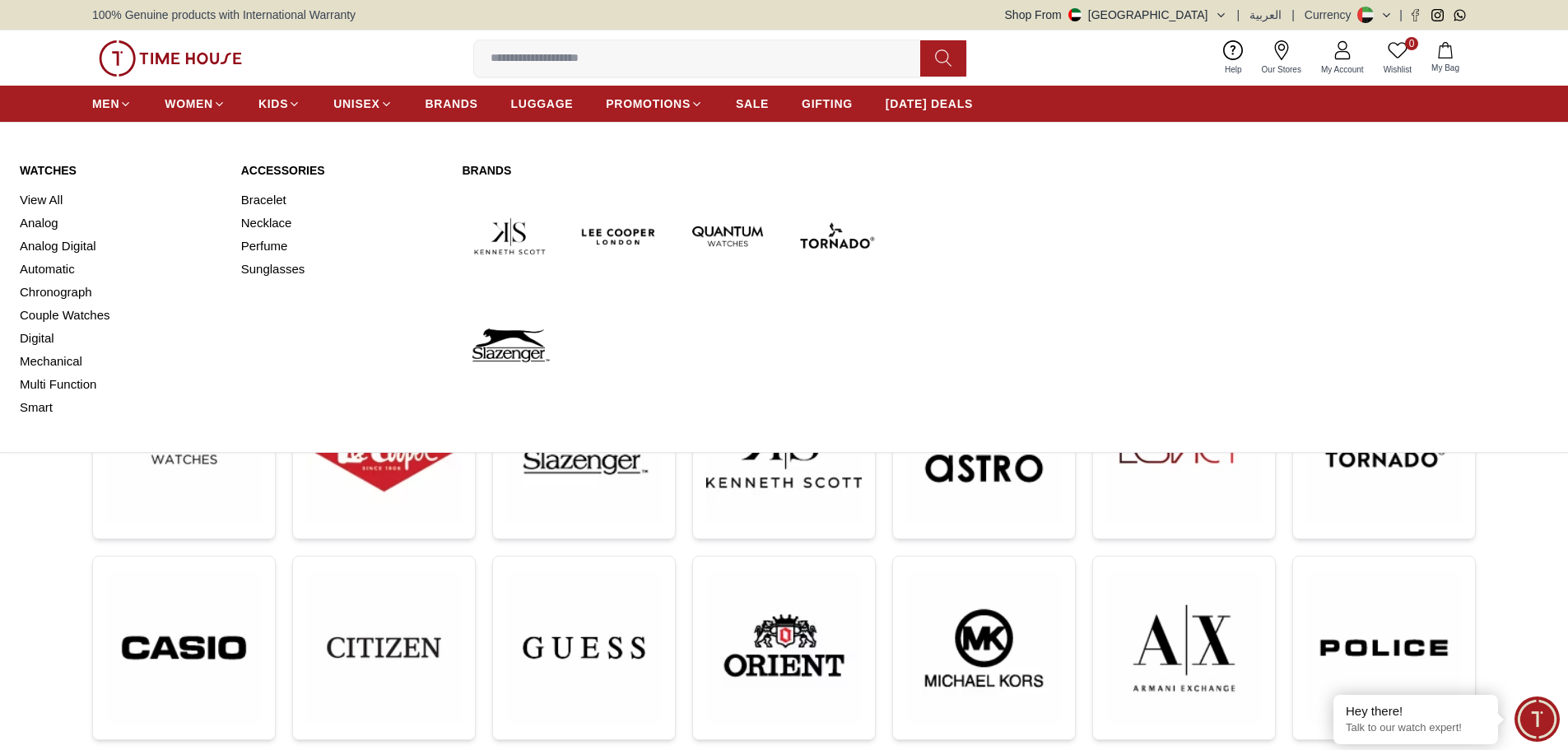
click at [57, 171] on link "Watches" at bounding box center [121, 170] width 202 height 16
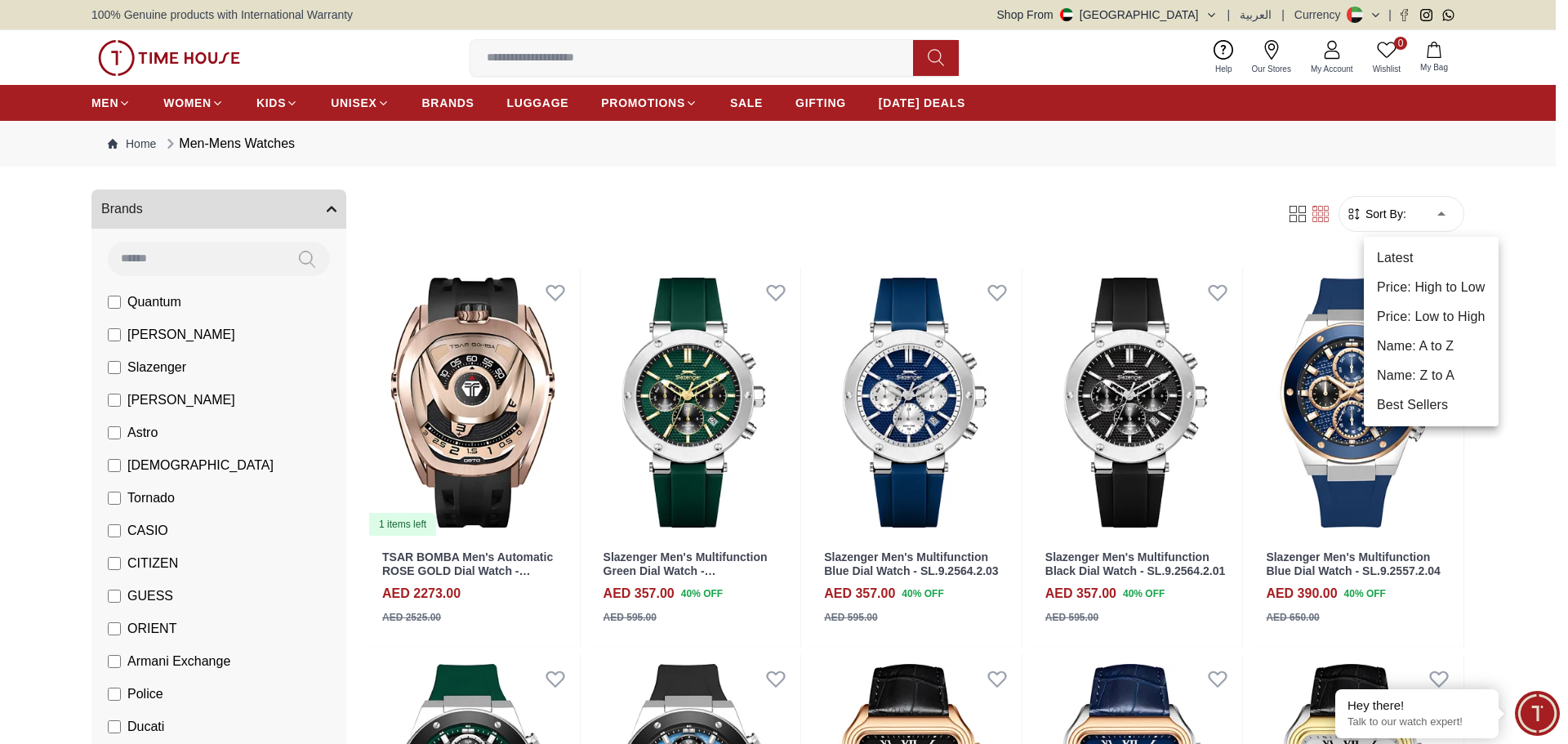
click at [1423, 293] on li "Price: High to Low" at bounding box center [1431, 287] width 135 height 29
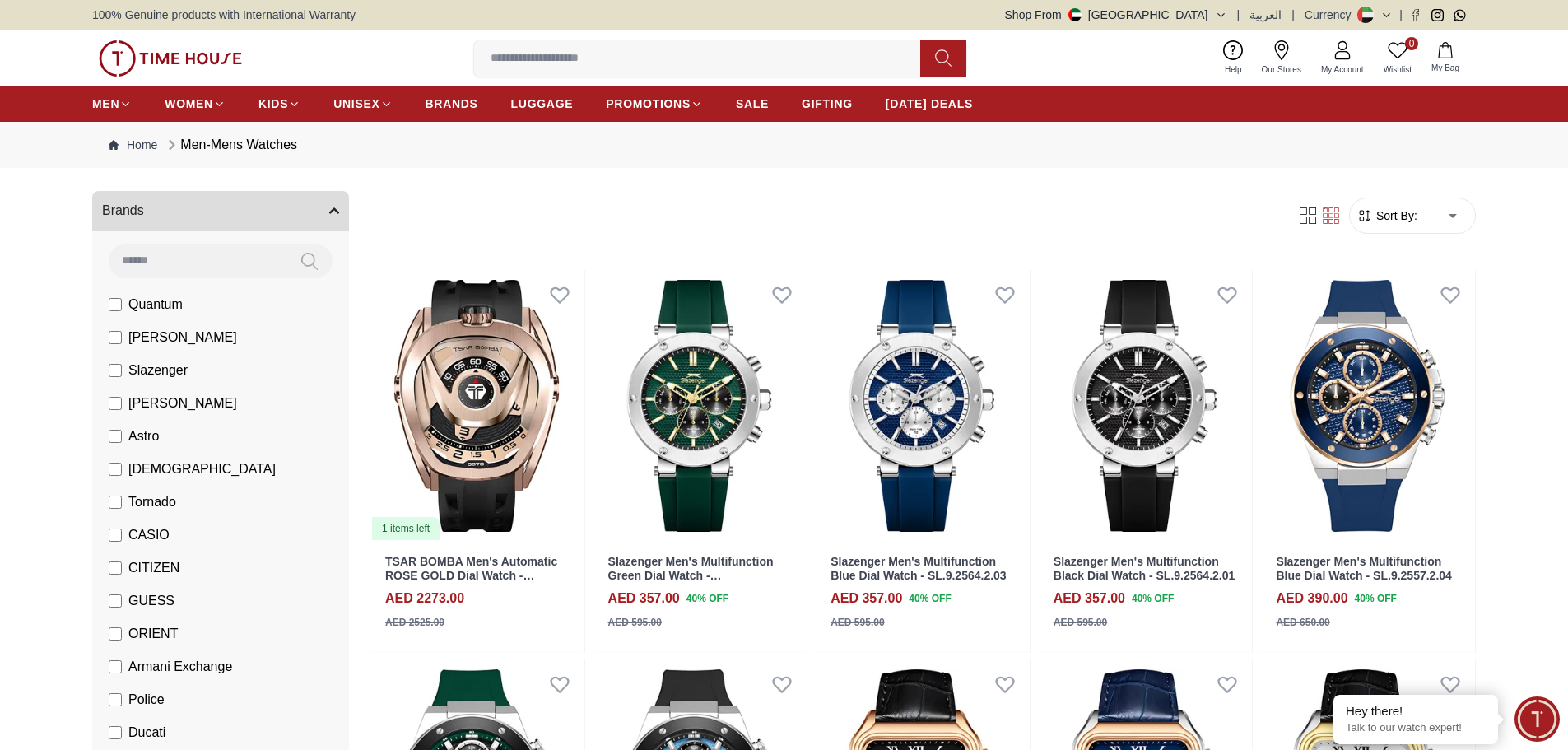
type input "*"
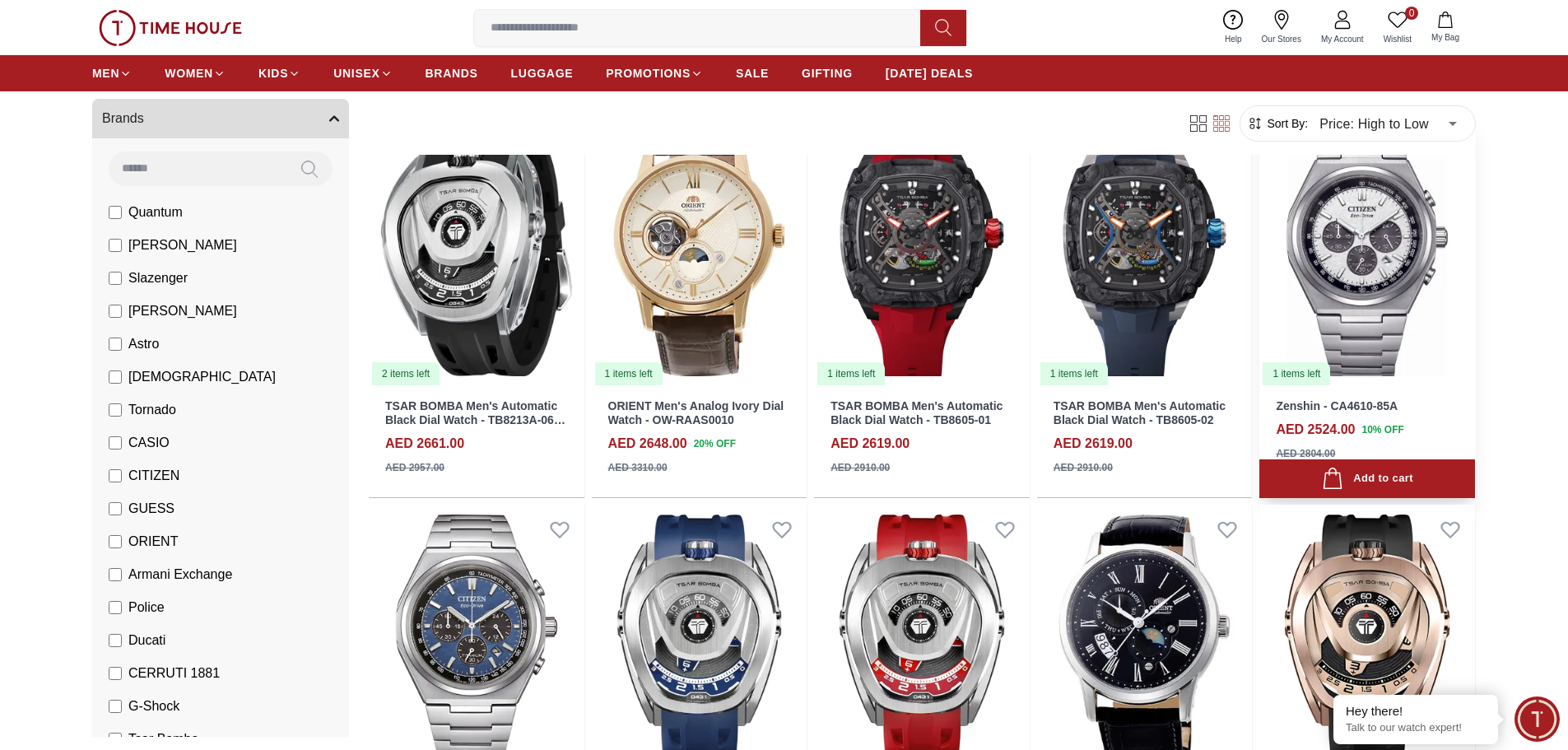
scroll to position [905, 0]
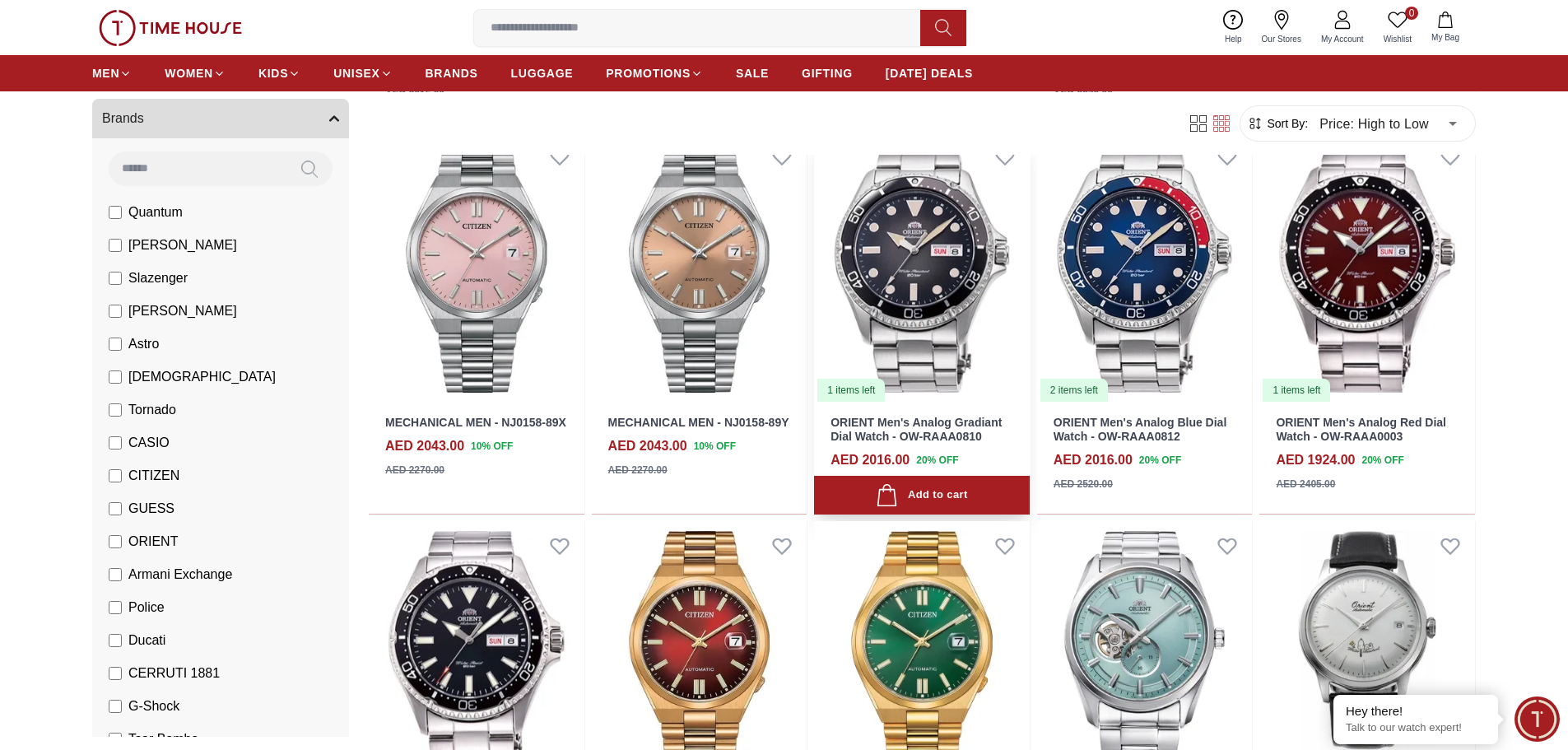
scroll to position [2058, 0]
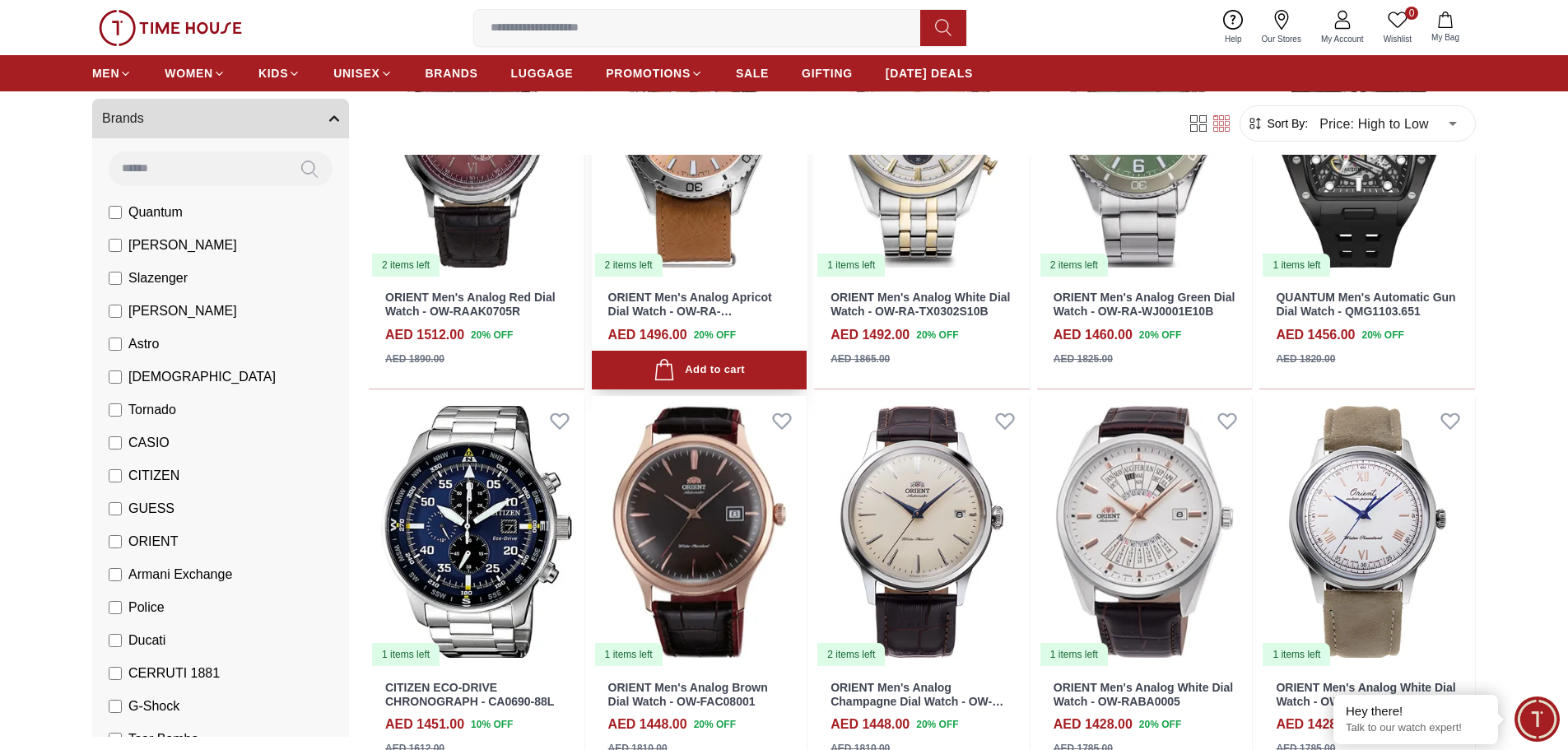
scroll to position [5433, 0]
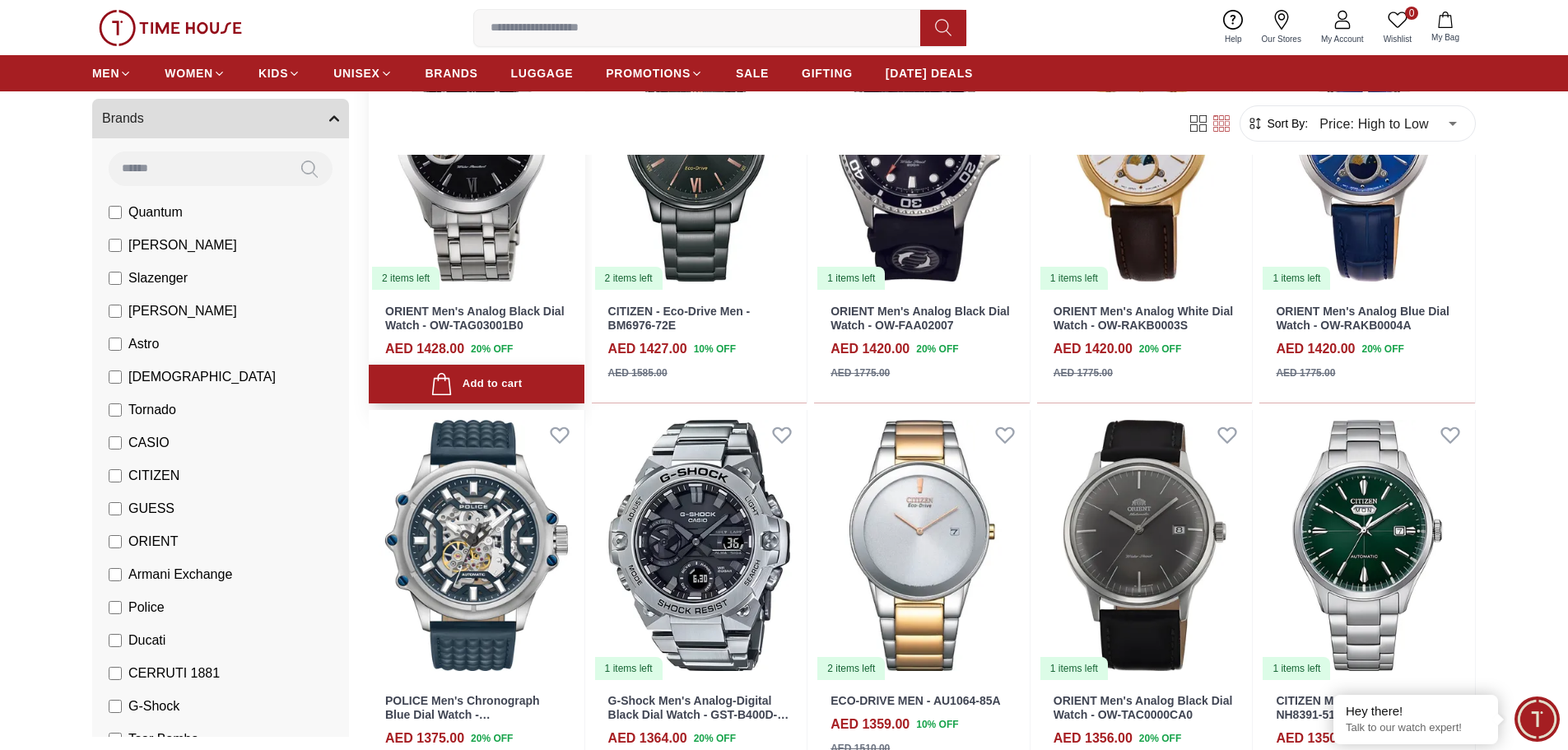
scroll to position [5927, 0]
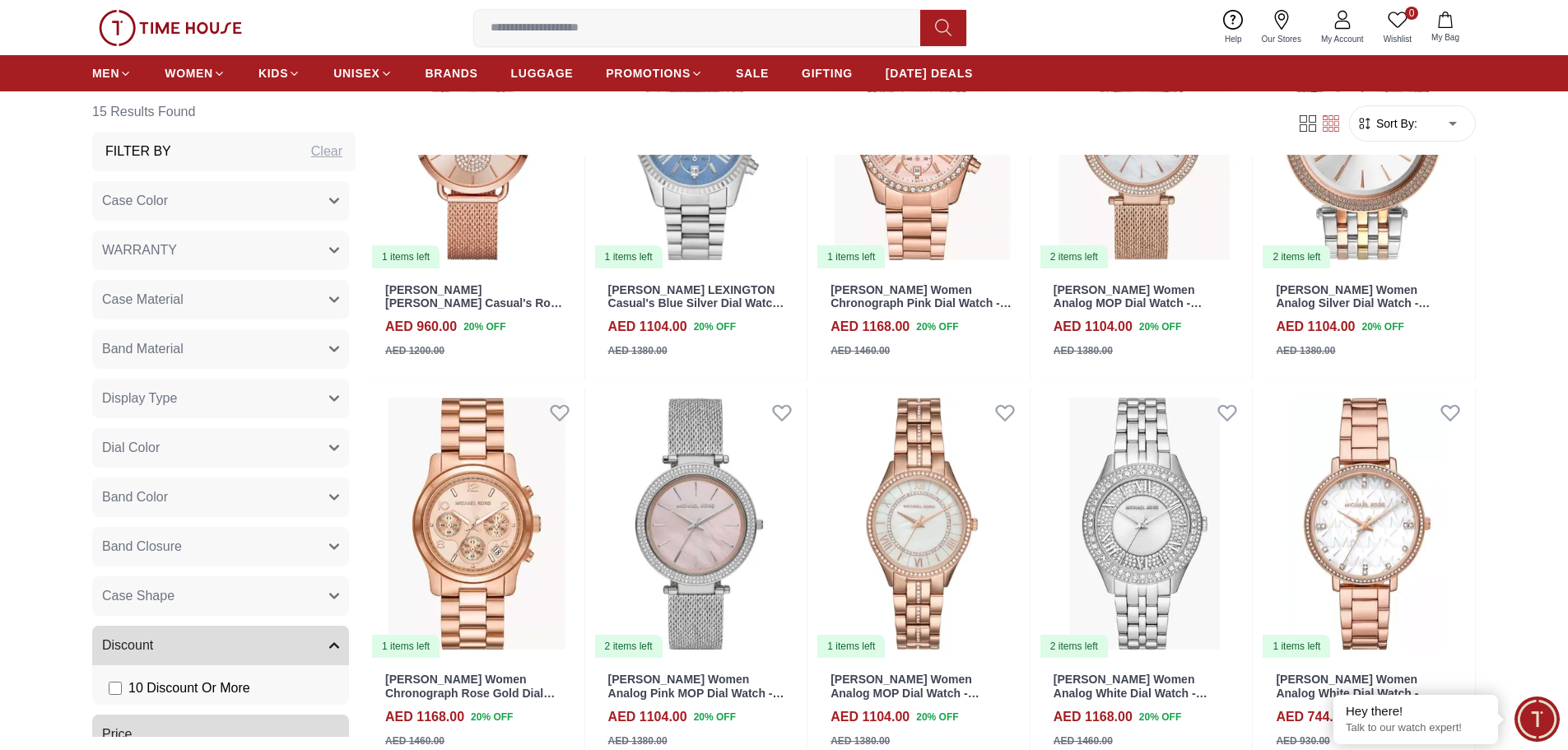
scroll to position [1729, 0]
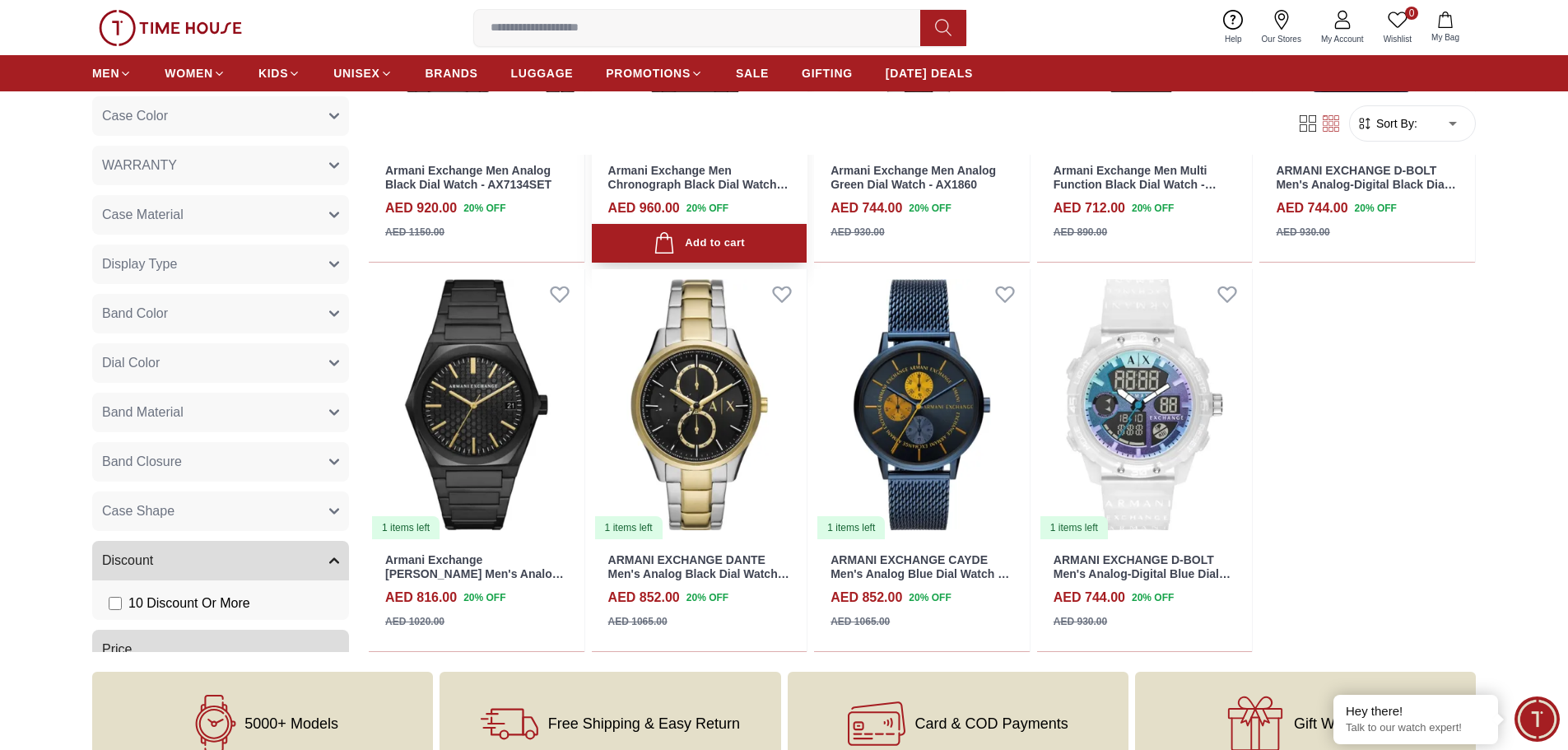
scroll to position [1070, 0]
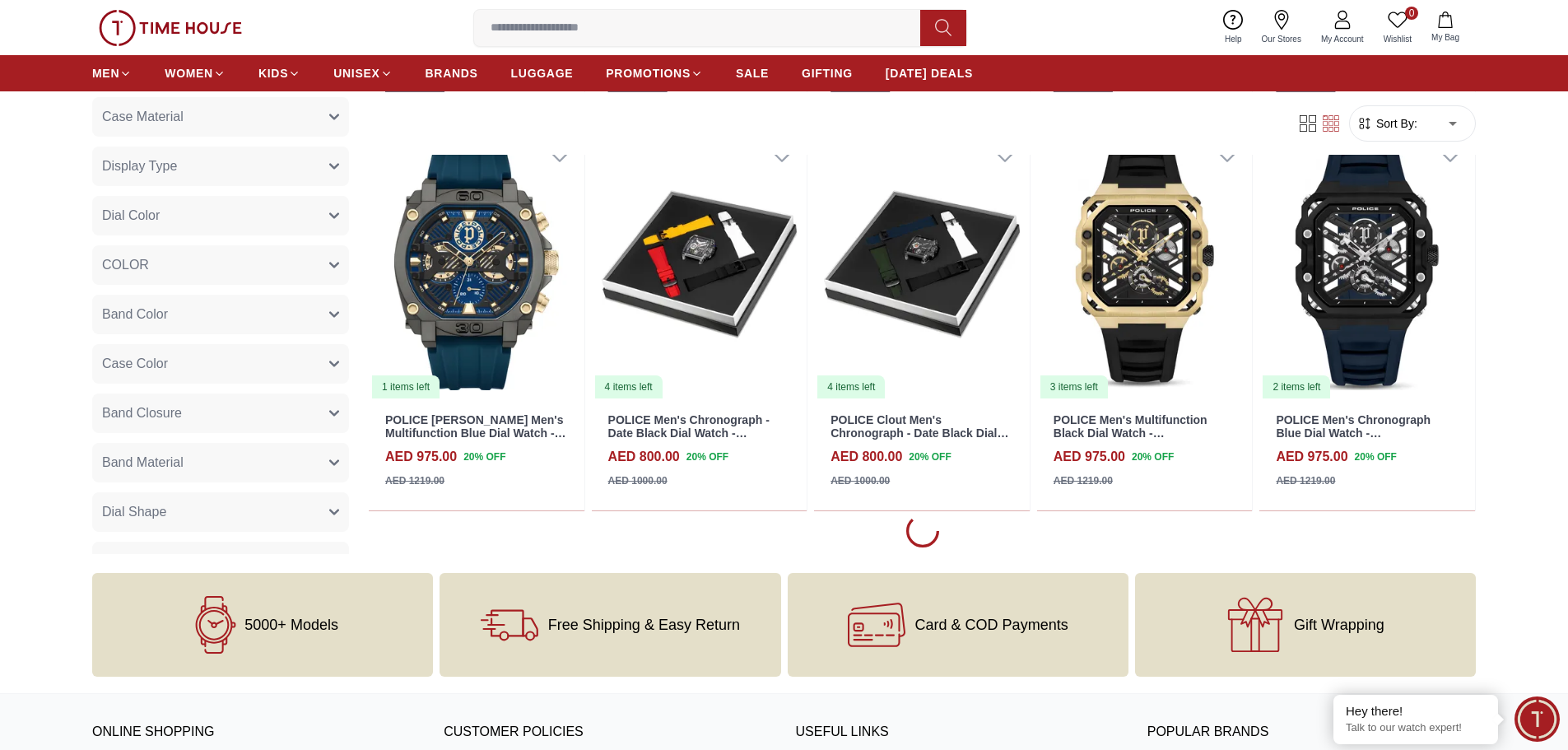
scroll to position [3951, 0]
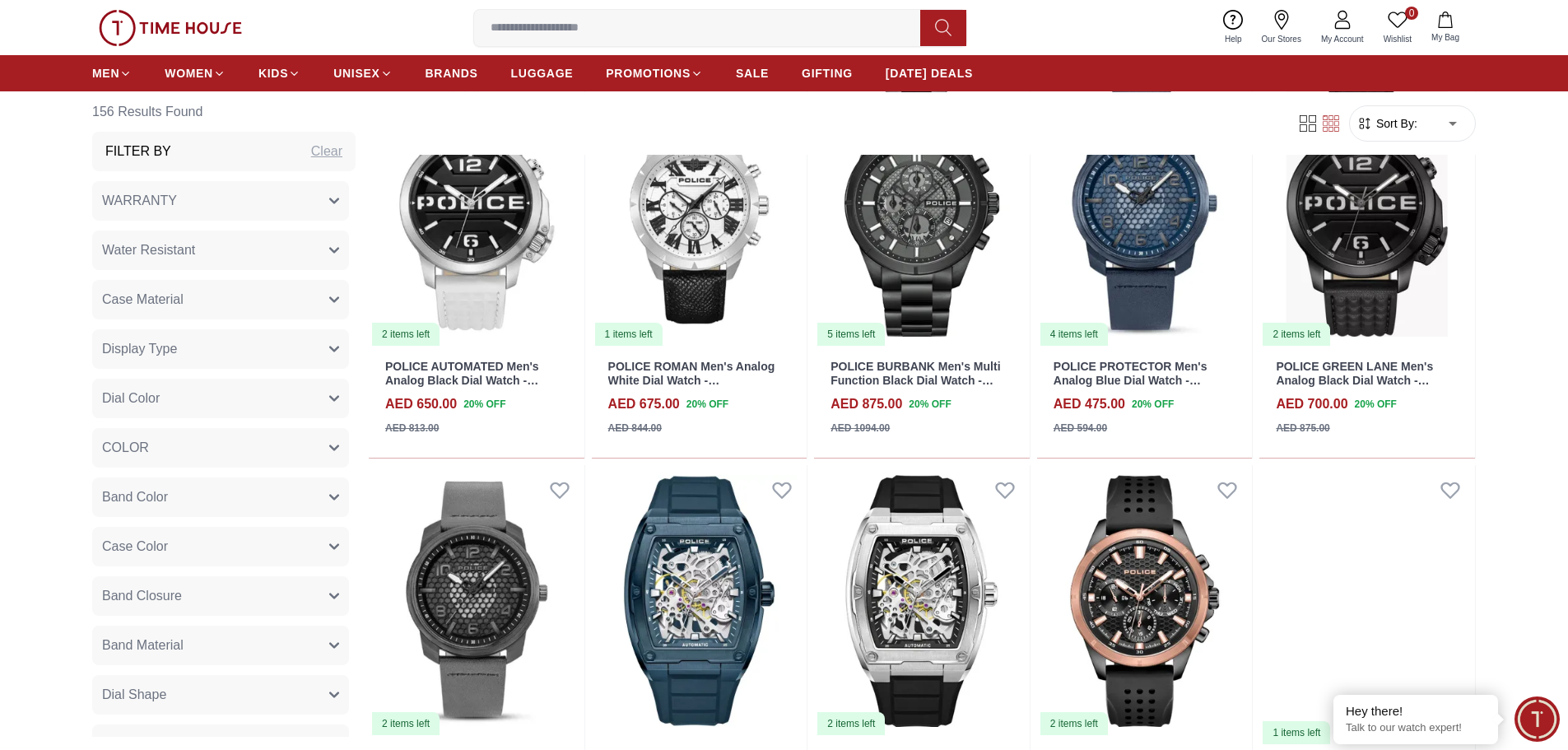
scroll to position [7244, 0]
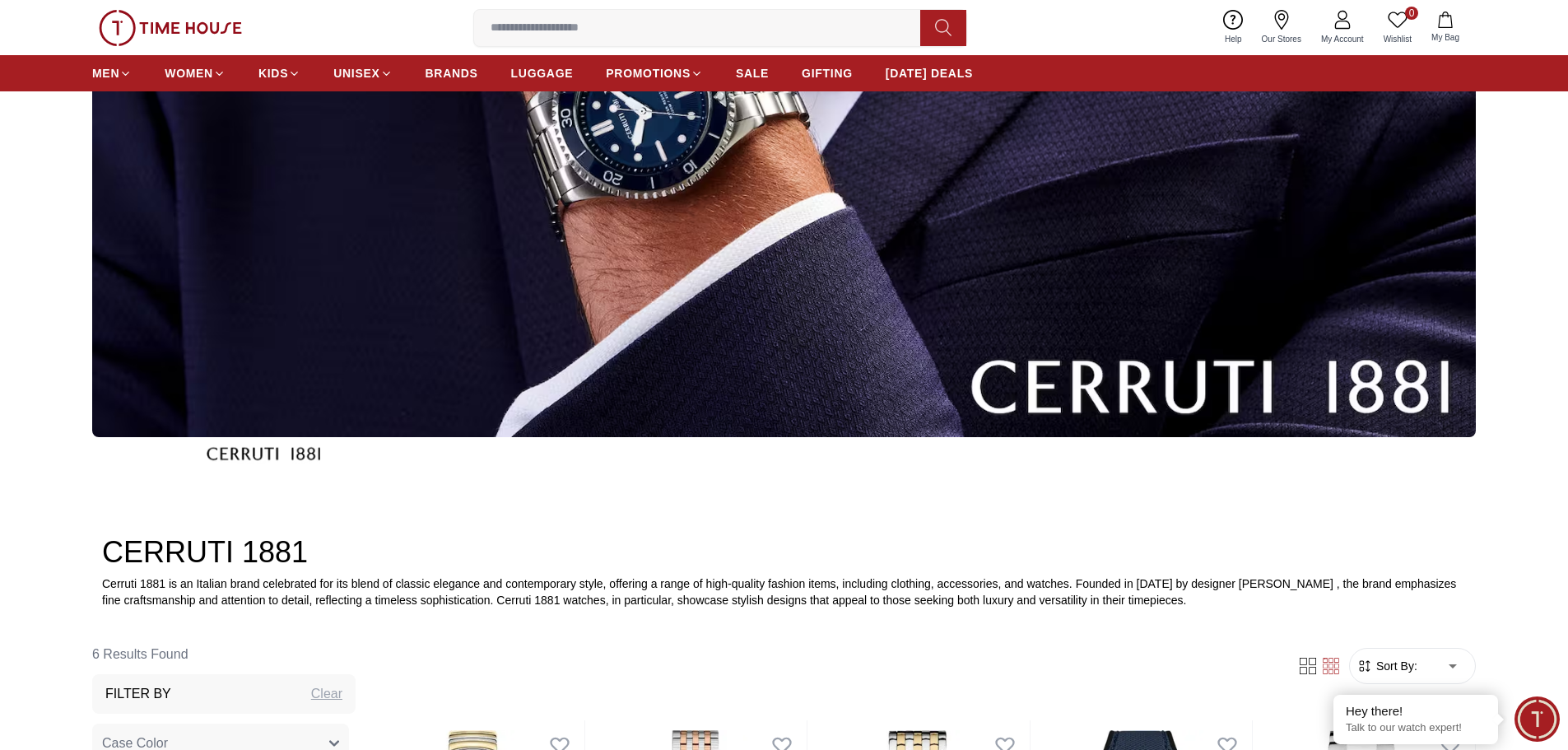
scroll to position [412, 0]
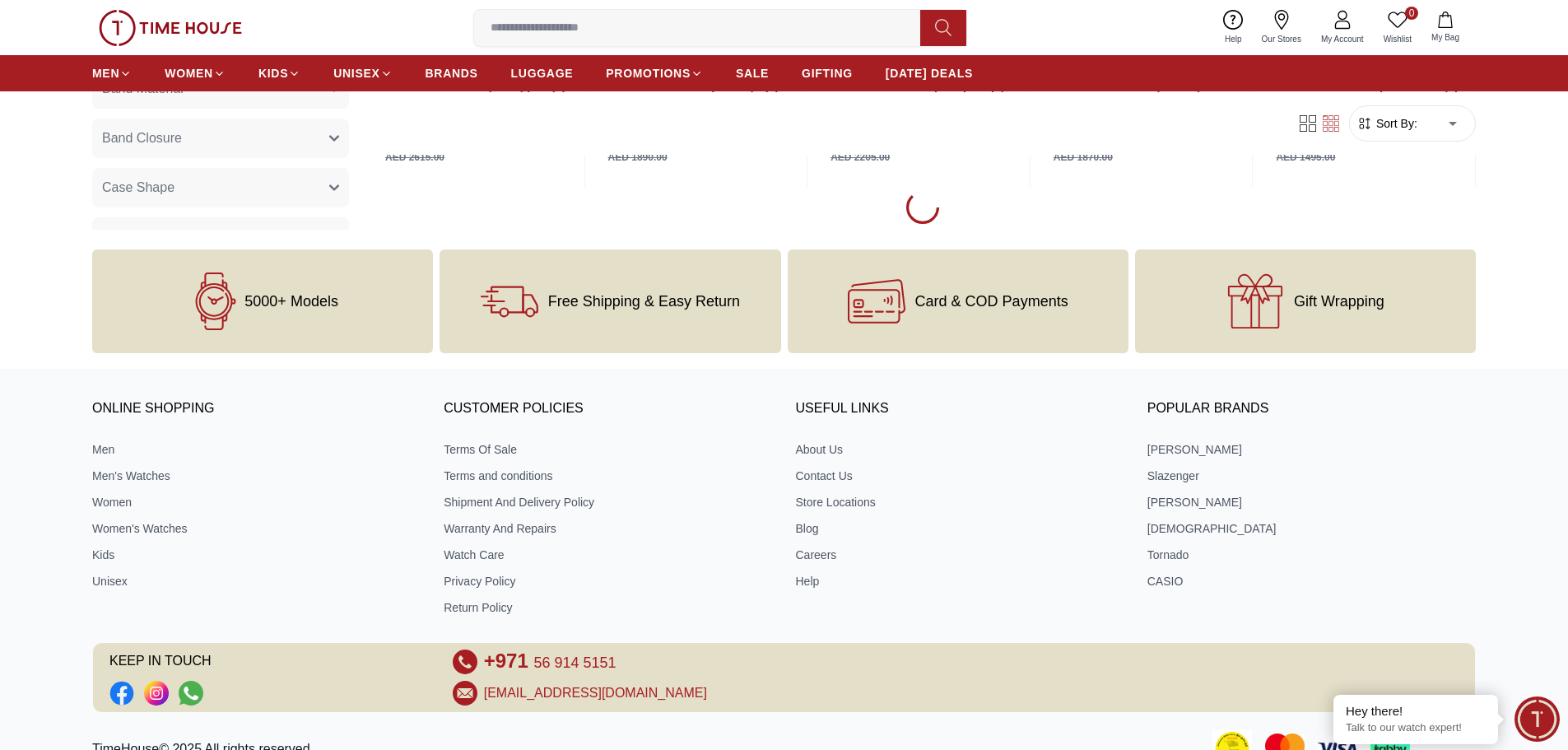
scroll to position [2336, 0]
